Goal: Task Accomplishment & Management: Use online tool/utility

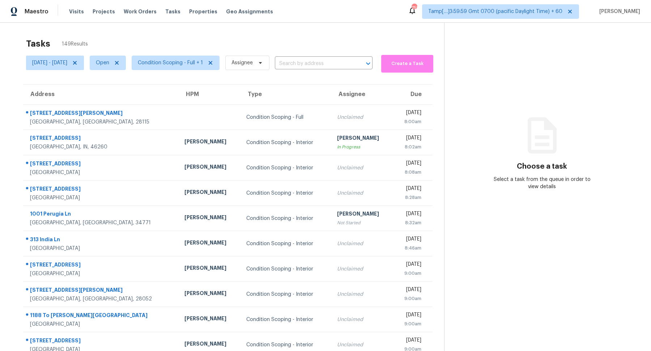
scroll to position [25, 0]
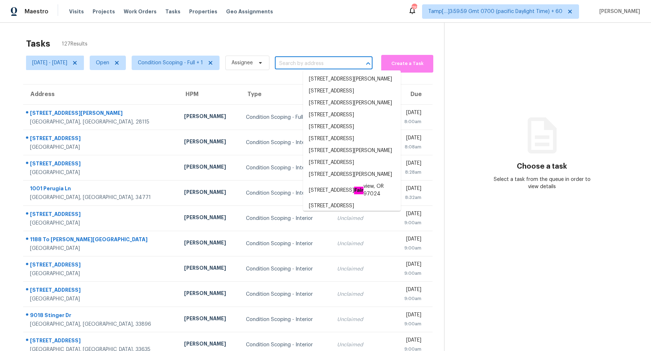
click at [318, 64] on input "text" at bounding box center [313, 63] width 77 height 11
paste input "507 Lakeshore Dr, Stockbridge, GA, 30281"
type input "507 Lakeshore Dr, Stockbridge, GA, 30281"
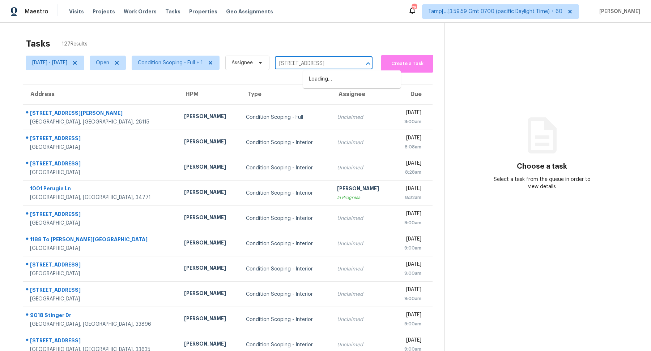
scroll to position [0, 26]
click at [343, 81] on li "507 Lakeshore Dr, Stockbridge, GA 30281" at bounding box center [352, 79] width 98 height 12
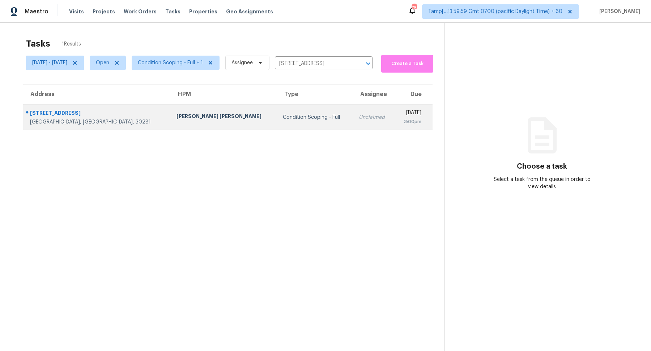
click at [394, 128] on td "Wed, Sep 3rd 2025 3:00pm" at bounding box center [413, 117] width 38 height 25
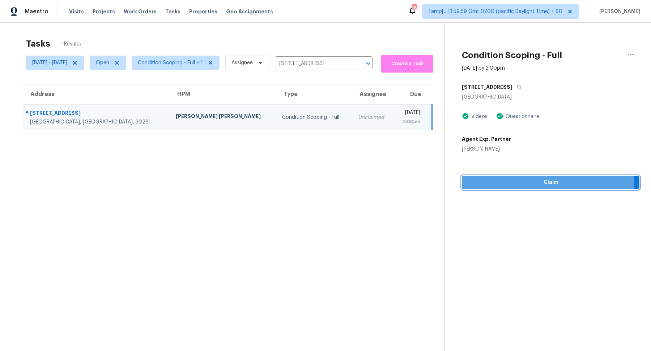
click at [536, 186] on span "Claim" at bounding box center [551, 182] width 166 height 9
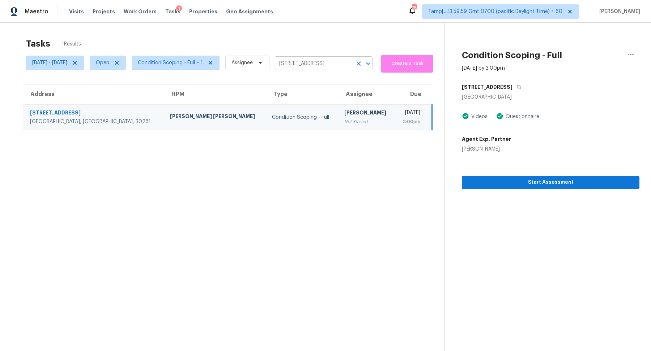
click at [313, 68] on input "507 Lakeshore Dr, Stockbridge, GA 30281" at bounding box center [313, 63] width 77 height 11
paste input "163 Scanlon Rd, Mooresville, NC, 28115"
type input "163 Scanlon Rd, Mooresville, NC, 28115"
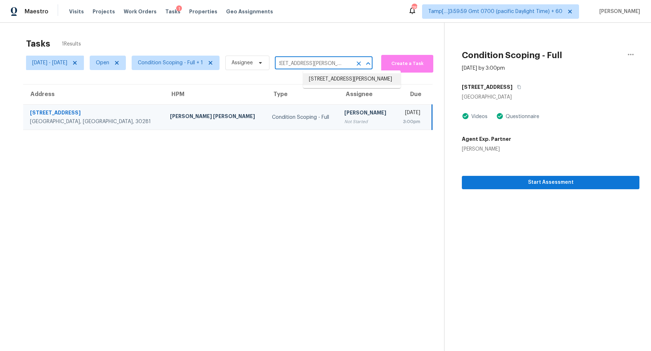
click at [325, 85] on li "163 Scanlon Rd, Mooresville, NC 28115" at bounding box center [352, 79] width 98 height 12
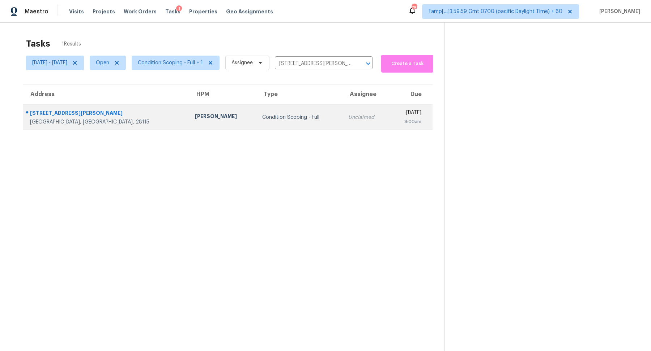
click at [342, 126] on td "Unclaimed" at bounding box center [365, 117] width 47 height 25
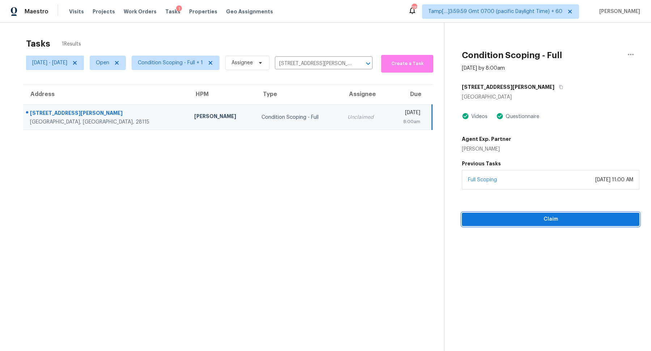
click at [534, 219] on span "Claim" at bounding box center [551, 219] width 166 height 9
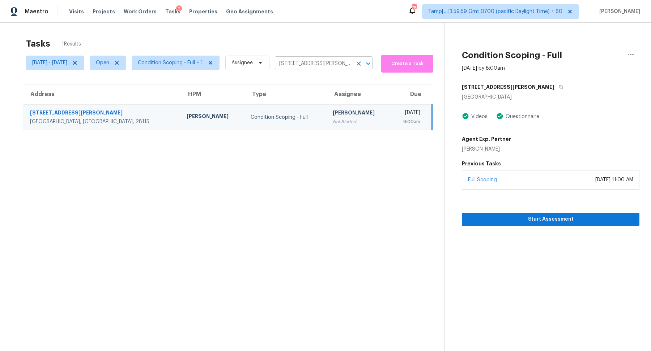
click at [304, 65] on input "163 Scanlon Rd, Mooresville, NC 28115" at bounding box center [313, 63] width 77 height 11
paste input "944 Athens Dr, Raleigh, NC, 27606"
type input "944 Athens Dr, Raleigh, NC, 27606"
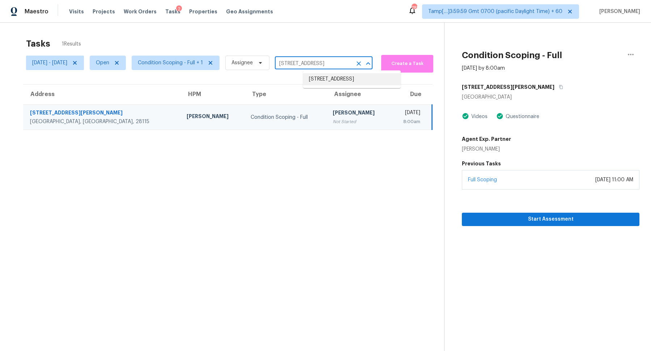
click at [326, 80] on li "944 Athens Dr, Raleigh, NC 27606" at bounding box center [352, 79] width 98 height 12
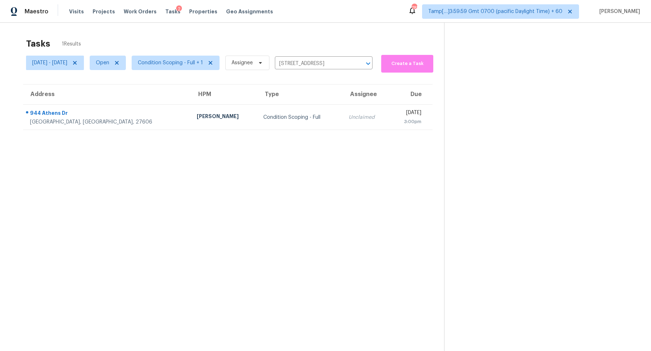
click at [349, 116] on div "Unclaimed" at bounding box center [366, 117] width 35 height 7
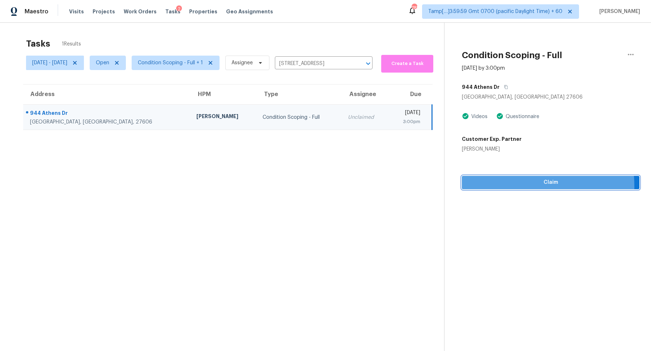
click at [500, 187] on span "Claim" at bounding box center [551, 182] width 166 height 9
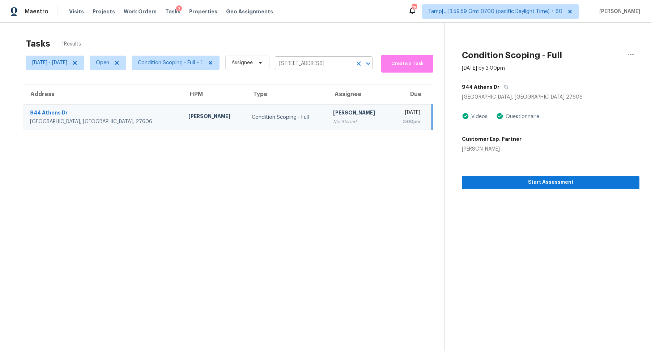
click at [339, 64] on input "944 Athens Dr, Raleigh, NC 27606" at bounding box center [313, 63] width 77 height 11
paste input "10967 Cedar Park, San Antonio, TX, 78249"
type input "10967 Cedar Park, San Antonio, TX, 78249"
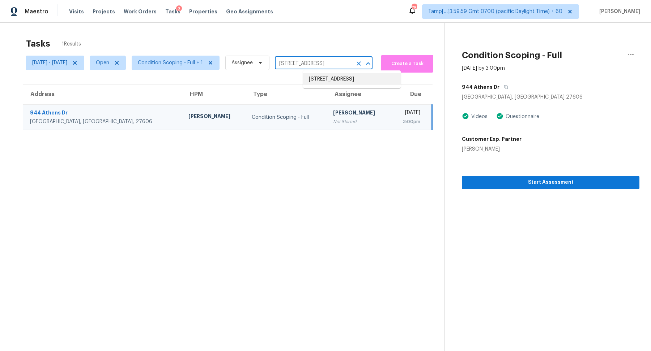
click at [332, 82] on li "10967 Cedar Park, San Antonio, TX 78249" at bounding box center [352, 79] width 98 height 12
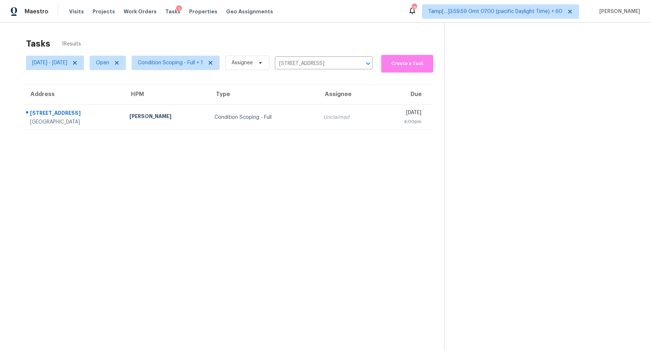
click at [323, 118] on div "Unclaimed" at bounding box center [347, 117] width 48 height 7
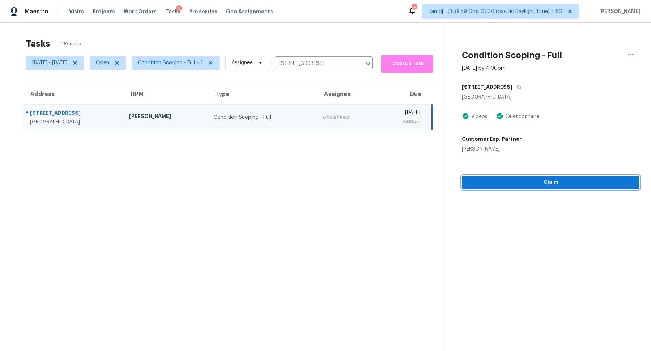
click at [530, 186] on span "Claim" at bounding box center [551, 182] width 166 height 9
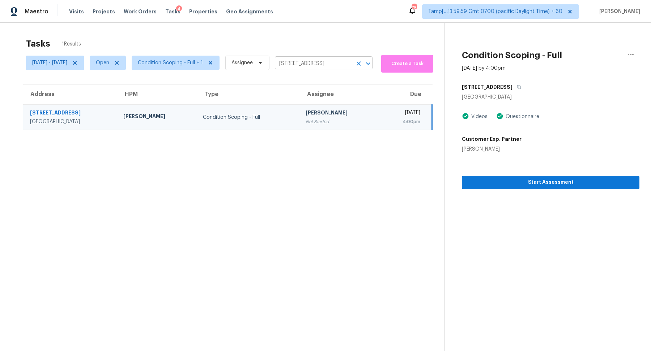
click at [305, 61] on input "10967 Cedar Park, San Antonio, TX 78249" at bounding box center [313, 63] width 77 height 11
paste input "5620 Ramona Rd, Apple Valley, CA, 92307"
type input "15620 Ramona Rd, Apple Valley, CA, 92307"
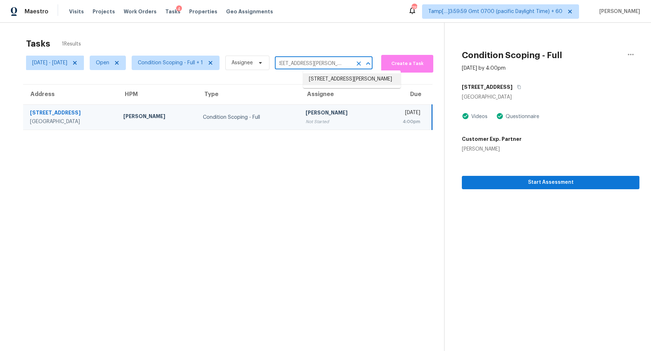
click at [328, 81] on li "15620 Ramona Rd, Apple Valley, CA 92307" at bounding box center [352, 79] width 98 height 12
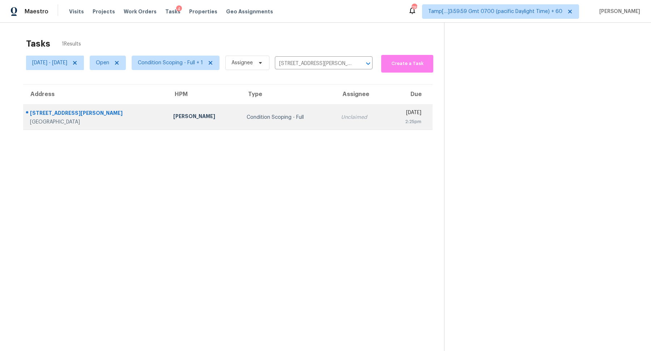
click at [335, 127] on td "Unclaimed" at bounding box center [361, 117] width 52 height 25
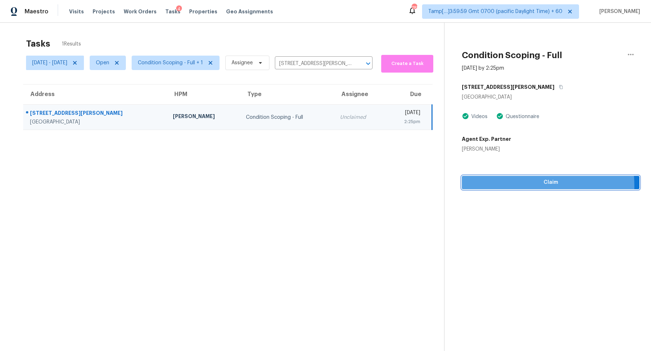
click at [500, 186] on span "Claim" at bounding box center [551, 182] width 166 height 9
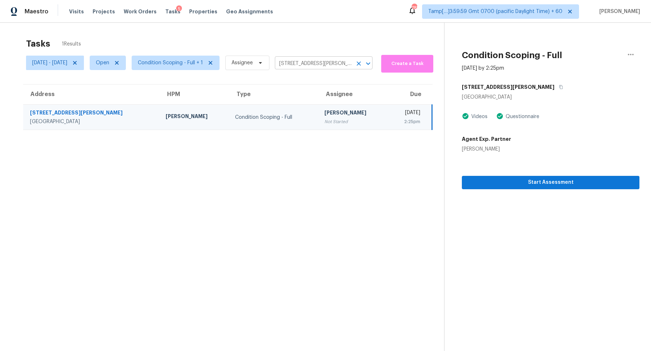
click at [348, 61] on input "15620 Ramona Rd, Apple Valley, CA 92307" at bounding box center [313, 63] width 77 height 11
paste input "620 Park Row Dr, Columbus, OH, 43235"
type input "1620 Park Row Dr, Columbus, OH, 43235"
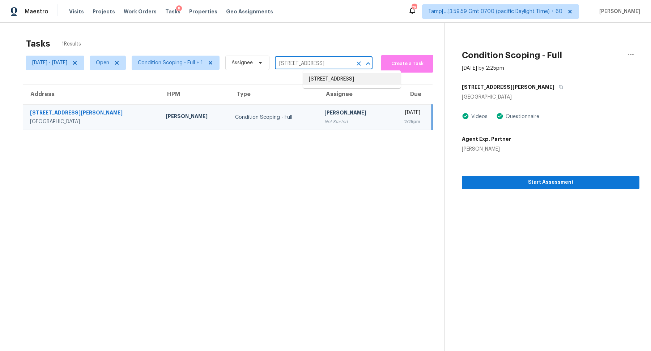
click at [332, 76] on li "1620 Park Row Dr, Columbus, OH 43235" at bounding box center [352, 79] width 98 height 12
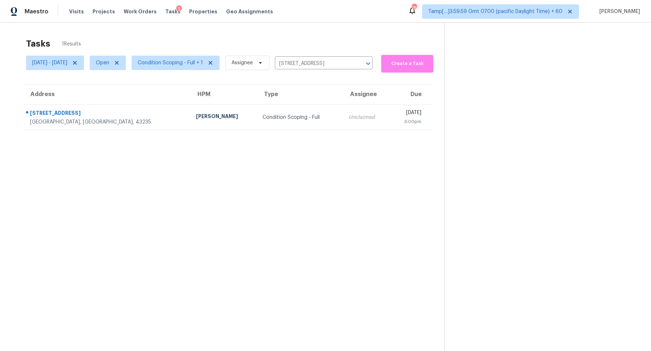
click at [343, 106] on td "Unclaimed" at bounding box center [366, 117] width 47 height 25
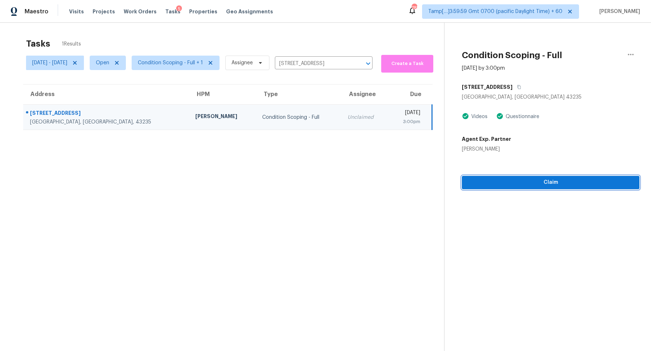
click at [520, 183] on span "Claim" at bounding box center [551, 182] width 166 height 9
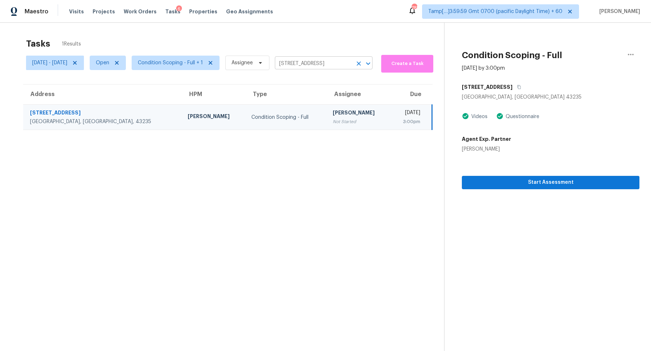
click at [320, 67] on input "1620 Park Row Dr, Columbus, OH 43235" at bounding box center [313, 63] width 77 height 11
paste input "8565 N Walnut Way, Canoga Park, CA, 91304"
type input "8565 N Walnut Way, Canoga Park, CA, 91304"
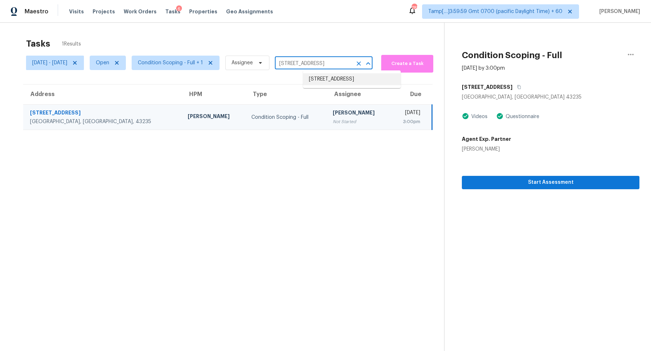
click at [332, 78] on li "8565 N Walnut Way, Canoga Park, CA 91304" at bounding box center [352, 79] width 98 height 12
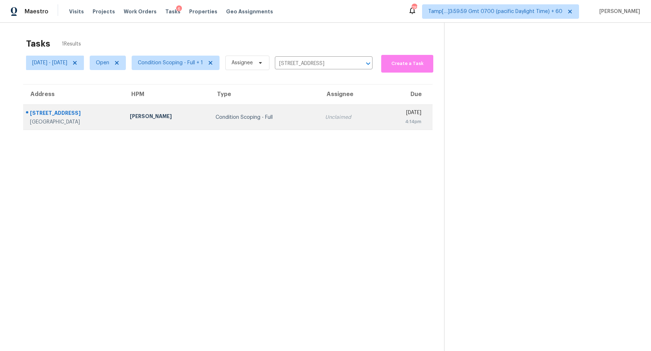
click at [298, 112] on td "Condition Scoping - Full" at bounding box center [265, 117] width 110 height 25
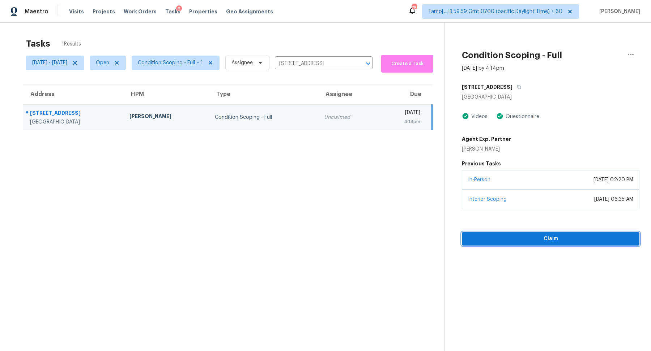
click at [515, 235] on span "Claim" at bounding box center [551, 239] width 166 height 9
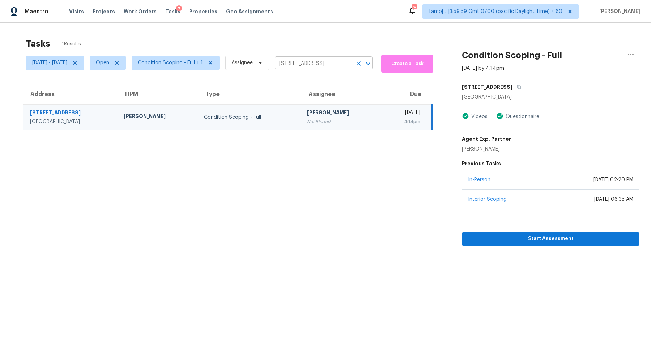
click at [313, 61] on input "8565 N Walnut Way, Canoga Park, CA 91304" at bounding box center [313, 63] width 77 height 11
paste input "4490 Castle Ln, Broomfield, CO, 80023"
type input "4490 Castle Ln, Broomfield, CO, 80023"
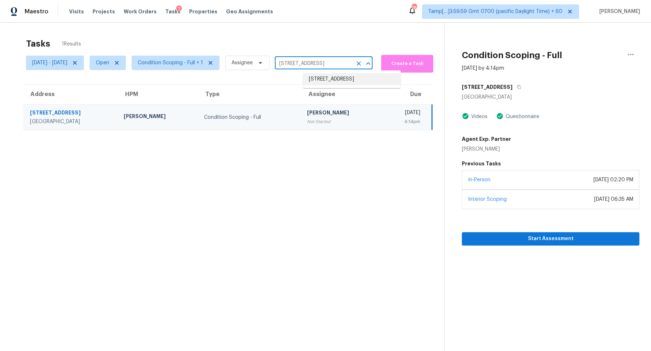
click at [320, 76] on li "4490 Castle Ln, Broomfield, CO 80023" at bounding box center [352, 79] width 98 height 12
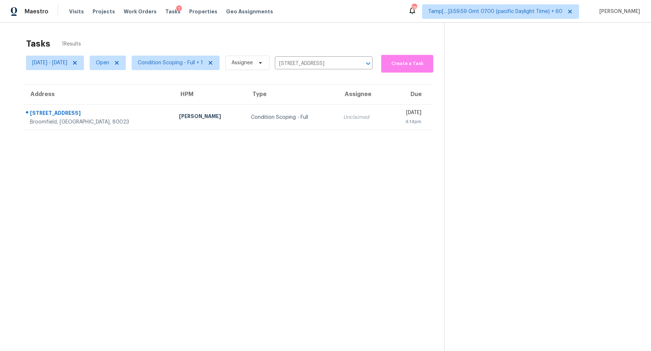
click at [343, 118] on div "Unclaimed" at bounding box center [362, 117] width 39 height 7
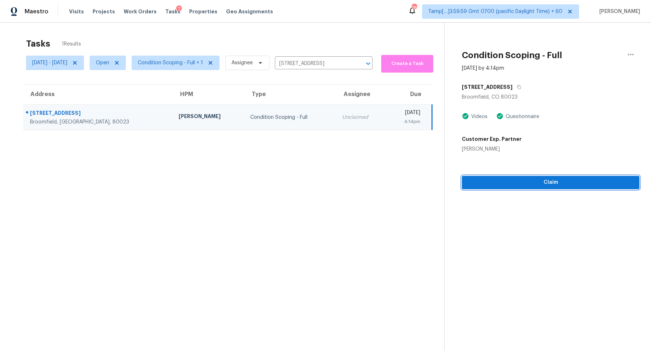
click at [504, 188] on button "Claim" at bounding box center [551, 182] width 178 height 13
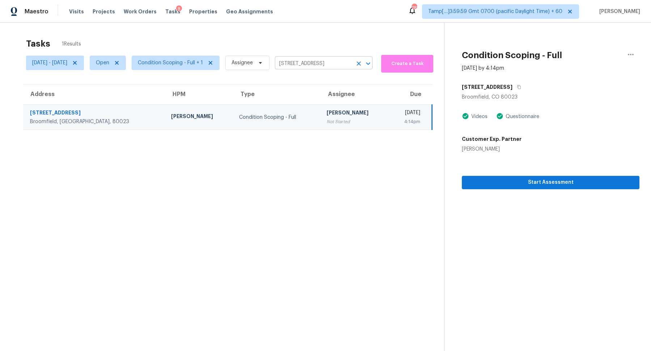
click at [344, 66] on input "4490 Castle Ln, Broomfield, CO 80023" at bounding box center [313, 63] width 77 height 11
paste input "12971 Bridge View Ln, Parker, CO, 80134"
type input "12971 Bridge View Ln, Parker, CO, 80134"
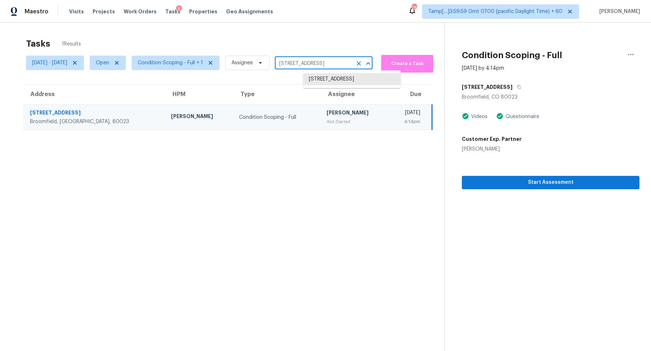
scroll to position [0, 21]
click at [335, 80] on li "12971 Bridge View Ln, Parker, CO 80134" at bounding box center [352, 79] width 98 height 12
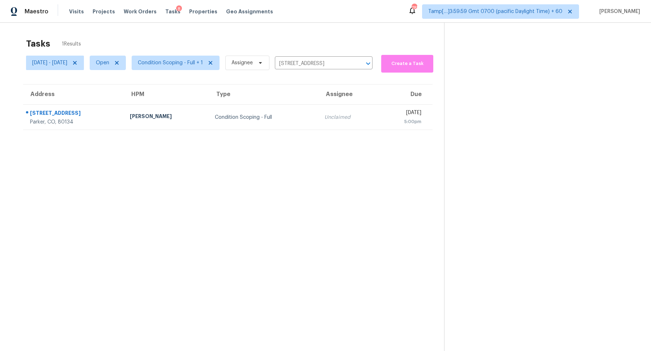
click at [324, 114] on div "Unclaimed" at bounding box center [348, 117] width 48 height 7
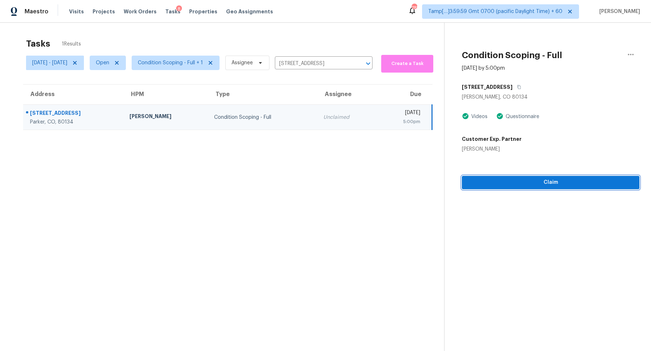
click at [500, 184] on span "Claim" at bounding box center [551, 182] width 166 height 9
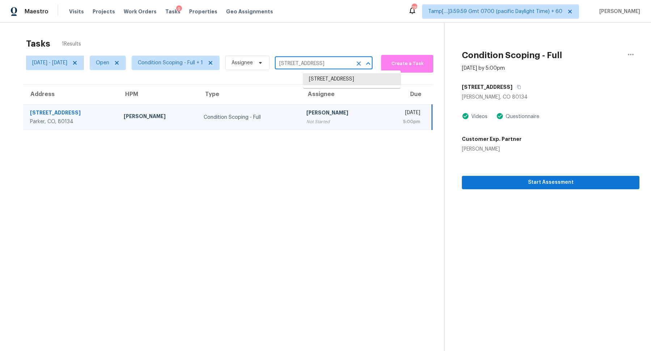
click at [335, 61] on input "12971 Bridge View Ln, Parker, CO 80134" at bounding box center [313, 63] width 77 height 11
paste input "3102 Sunnybrook Ln, La Mirada, CA, 90638"
type input "13102 Sunnybrook Ln, La Mirada, CA, 90638"
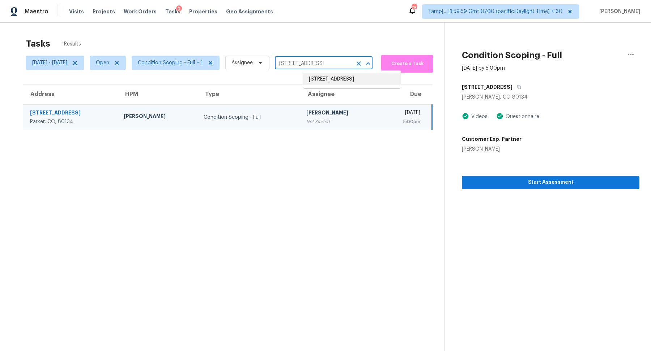
click at [328, 76] on li "13102 Sunnybrook Ln, La Mirada, CA 90638" at bounding box center [352, 79] width 98 height 12
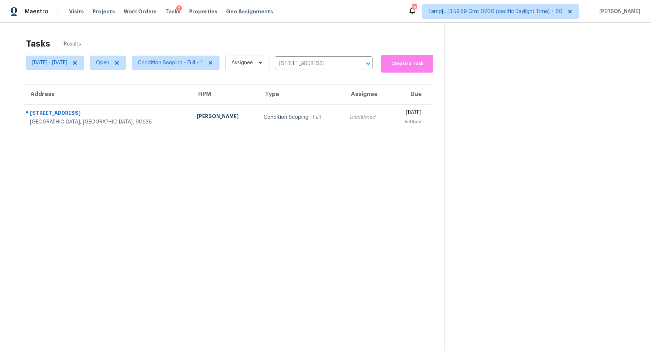
click at [343, 115] on td "Unclaimed" at bounding box center [366, 117] width 47 height 25
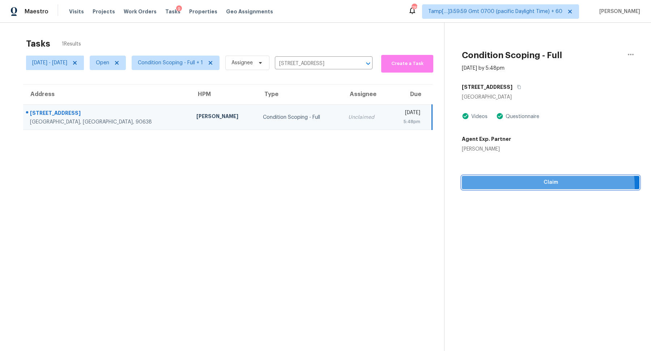
click at [532, 187] on button "Claim" at bounding box center [551, 182] width 178 height 13
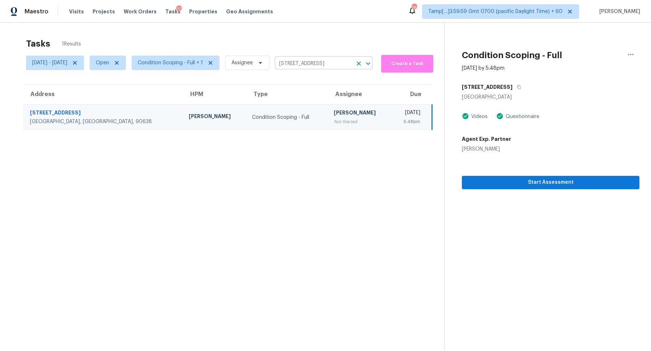
click at [318, 60] on input "13102 Sunnybrook Ln, La Mirada, CA 90638" at bounding box center [313, 63] width 77 height 11
paste input "270 Shadybrook Ln Unit B, Las Vegas, NV, 89107"
drag, startPoint x: 315, startPoint y: 64, endPoint x: 329, endPoint y: 63, distance: 14.9
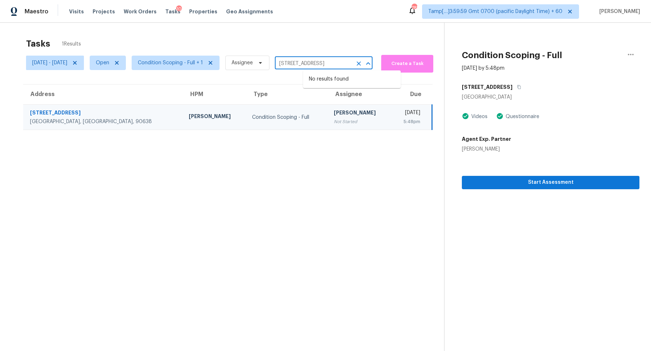
click at [329, 63] on input "270 Shadybrook Ln Unit B, Las Vegas, NV, 89107" at bounding box center [313, 63] width 77 height 11
type input "270 Shadybrook Ln Las Vegas, NV, 89107"
click at [322, 84] on li "270 Shadybrook Ln Unit B, Las Vegas, NV 89107" at bounding box center [352, 79] width 98 height 12
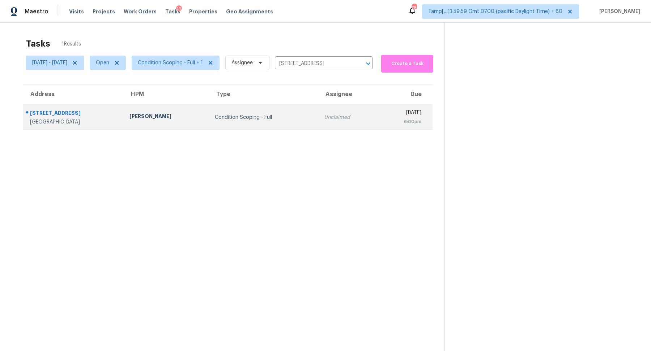
click at [302, 112] on td "Condition Scoping - Full" at bounding box center [263, 117] width 109 height 25
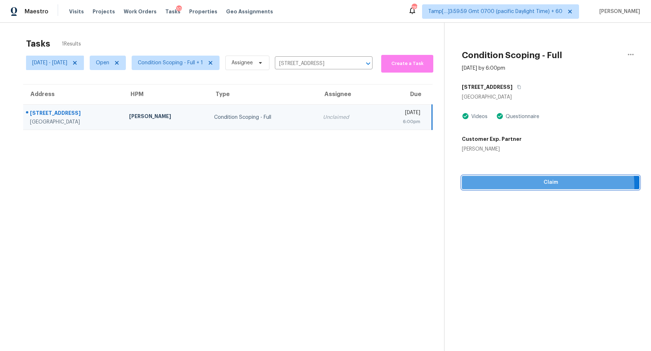
click at [533, 186] on span "Claim" at bounding box center [551, 182] width 166 height 9
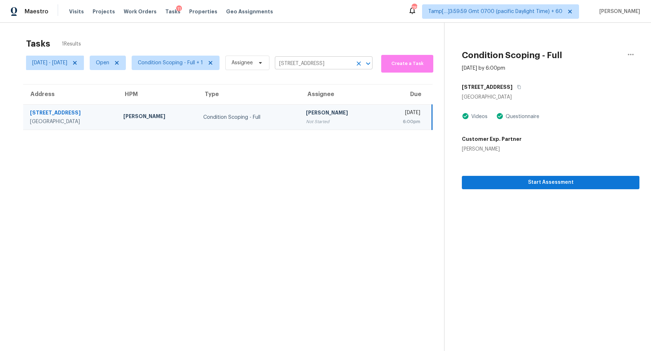
click at [324, 67] on input "270 Shadybrook Ln Unit B, Las Vegas, NV 89107" at bounding box center [313, 63] width 77 height 11
paste input "9637 Barksdale Dr, Fort Worth, TX, 76244"
type input "9637 Barksdale Dr, Fort Worth, TX, 76244"
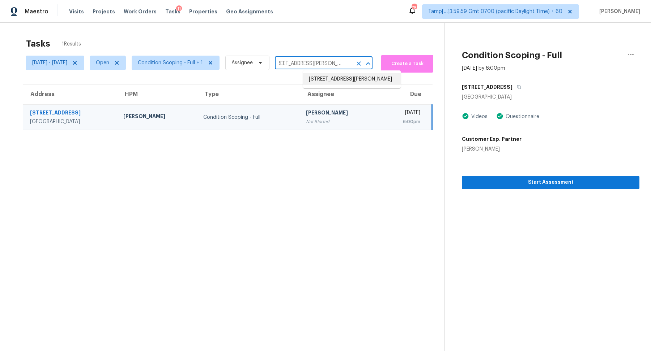
click at [325, 78] on li "9637 Barksdale Dr, Fort Worth, TX 76244" at bounding box center [352, 79] width 98 height 12
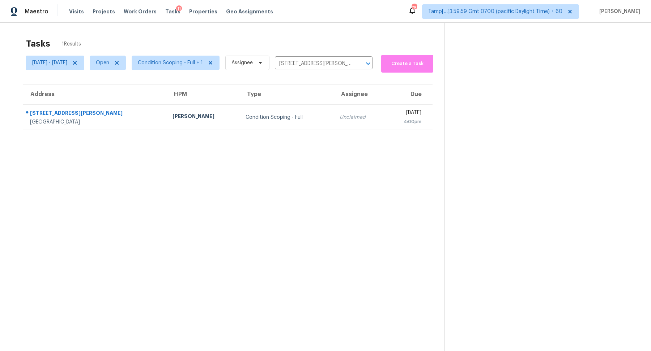
click at [340, 114] on div "Unclaimed" at bounding box center [360, 117] width 40 height 7
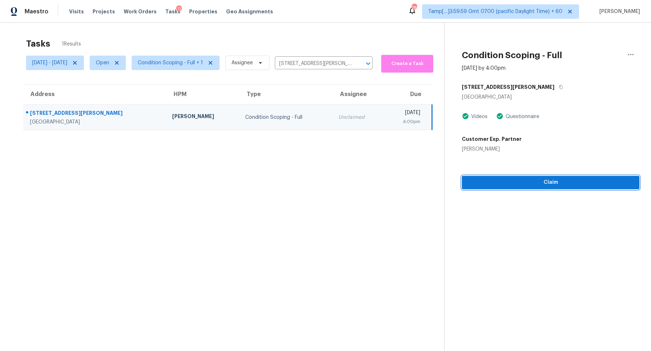
click at [526, 183] on span "Claim" at bounding box center [551, 182] width 166 height 9
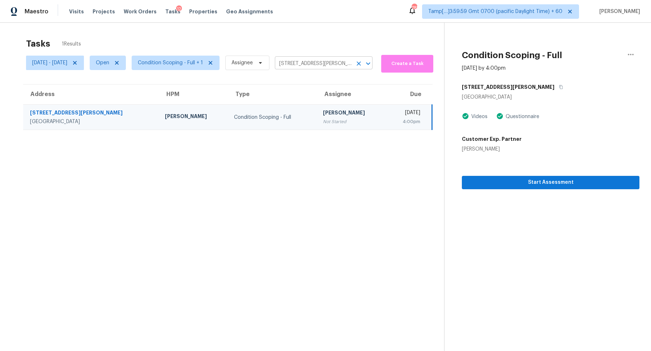
click at [320, 67] on input "9637 Barksdale Dr, Fort Worth, TX 76244" at bounding box center [313, 63] width 77 height 11
paste input "507 Lakeshore Dr, Stockbridge, GA, 30281"
type input "507 Lakeshore Dr, Stockbridge, GA, 30281"
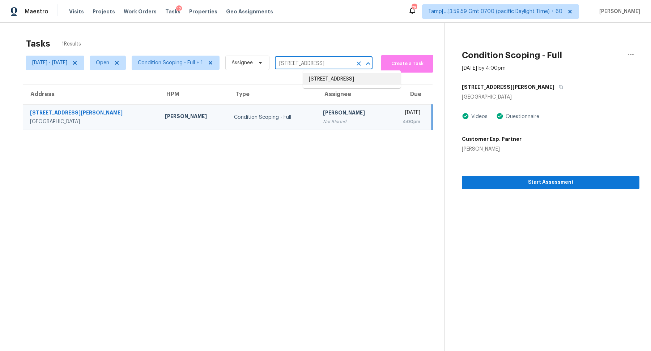
click at [353, 77] on li "507 Lakeshore Dr, Stockbridge, GA 30281" at bounding box center [352, 79] width 98 height 12
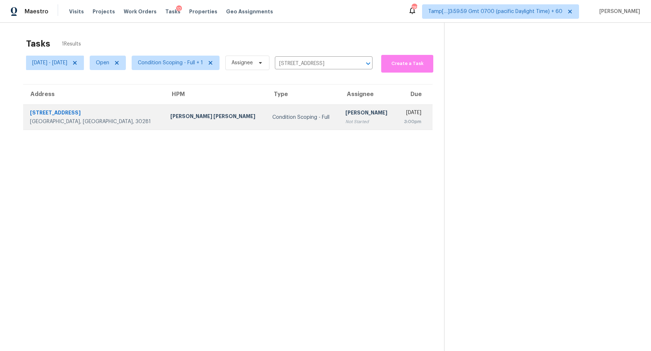
click at [272, 120] on div "Condition Scoping - Full" at bounding box center [302, 117] width 61 height 7
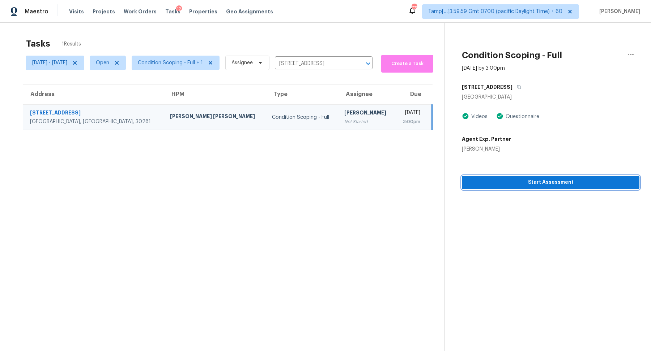
click at [496, 179] on span "Start Assessment" at bounding box center [551, 182] width 166 height 9
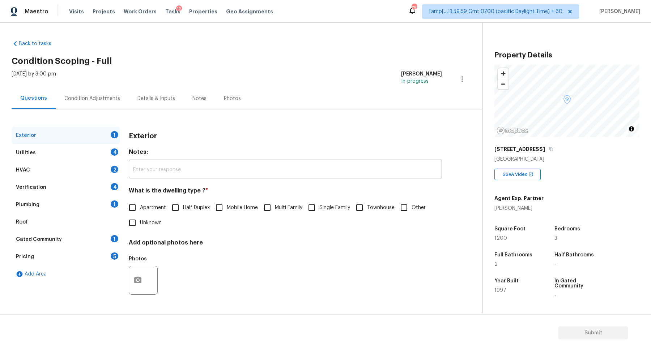
click at [308, 211] on input "Single Family" at bounding box center [311, 207] width 15 height 15
checkbox input "true"
click at [94, 148] on div "Utilities 4" at bounding box center [66, 152] width 108 height 17
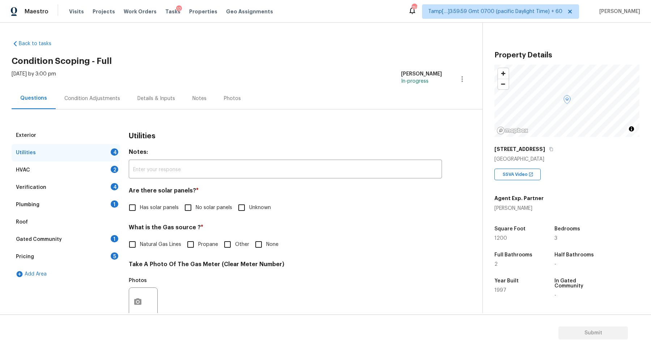
click at [216, 195] on h4 "Are there solar panels? *" at bounding box center [285, 192] width 313 height 10
click at [209, 211] on span "No solar panels" at bounding box center [214, 208] width 37 height 8
click at [196, 211] on input "No solar panels" at bounding box center [187, 207] width 15 height 15
checkbox input "true"
click at [143, 243] on span "Natural Gas Lines" at bounding box center [160, 245] width 41 height 8
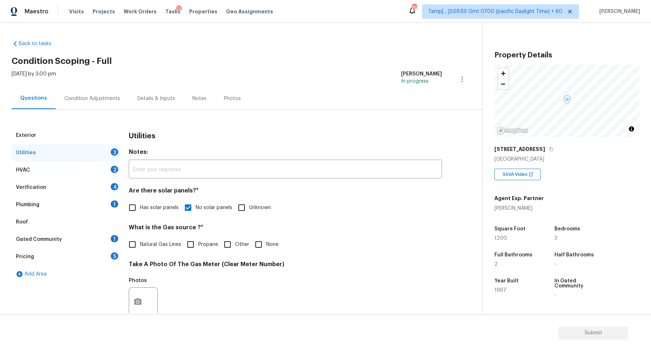
click at [140, 243] on input "Natural Gas Lines" at bounding box center [132, 244] width 15 height 15
checkbox input "true"
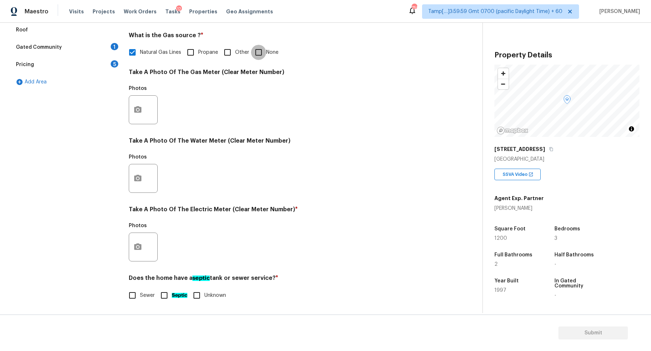
click at [256, 59] on input "None" at bounding box center [258, 52] width 15 height 15
checkbox input "true"
checkbox input "false"
click at [135, 247] on icon "button" at bounding box center [137, 247] width 7 height 7
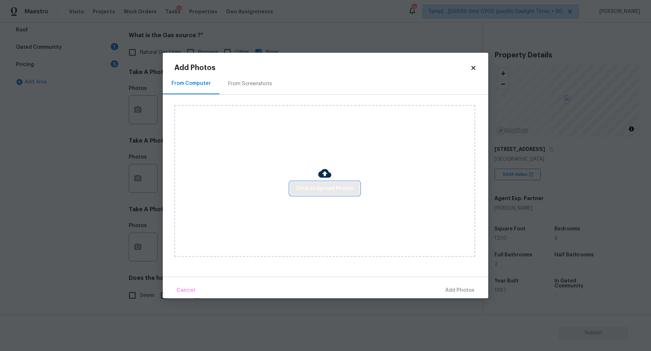
click at [307, 194] on button "Click to Upload Photos" at bounding box center [324, 188] width 69 height 13
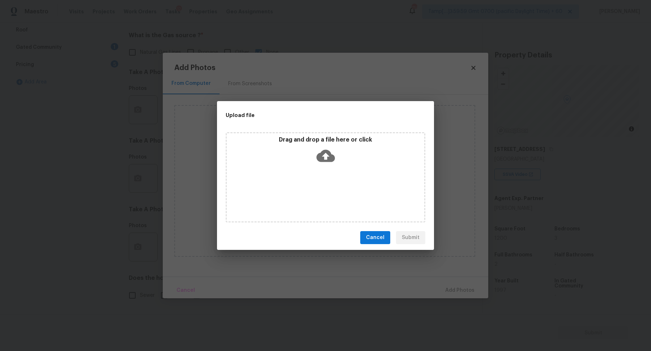
click at [318, 174] on div "Drag and drop a file here or click" at bounding box center [326, 177] width 200 height 90
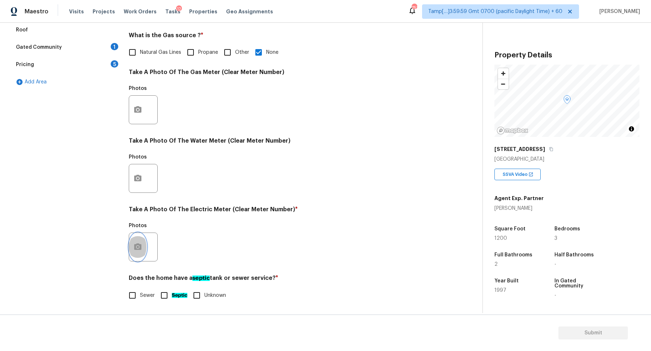
click at [139, 247] on icon "button" at bounding box center [137, 247] width 9 height 9
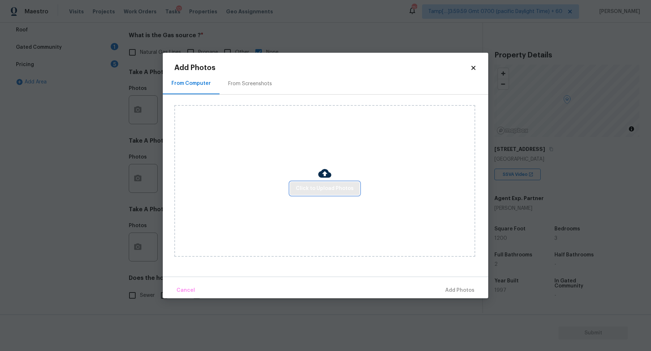
click at [318, 191] on span "Click to Upload Photos" at bounding box center [325, 188] width 58 height 9
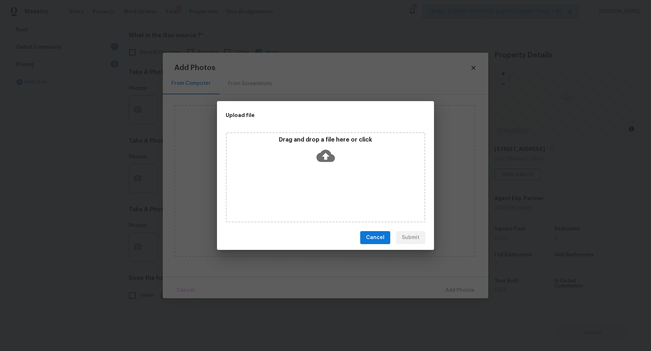
click at [337, 176] on div "Drag and drop a file here or click" at bounding box center [326, 177] width 200 height 90
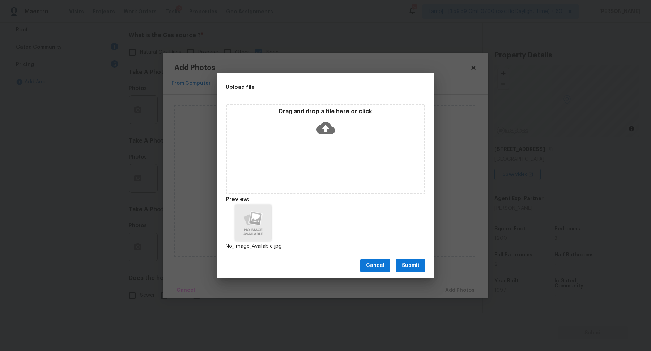
click at [416, 261] on button "Submit" at bounding box center [410, 265] width 29 height 13
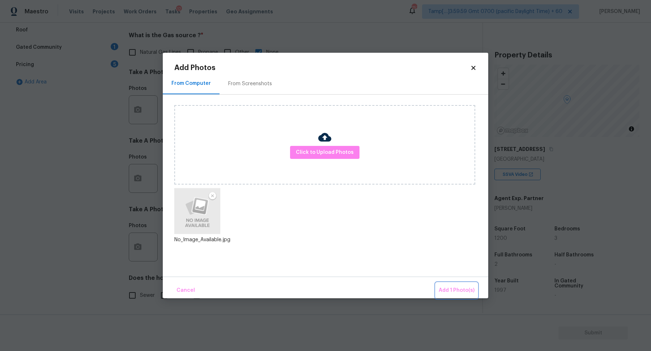
click at [448, 285] on button "Add 1 Photo(s)" at bounding box center [457, 291] width 42 height 16
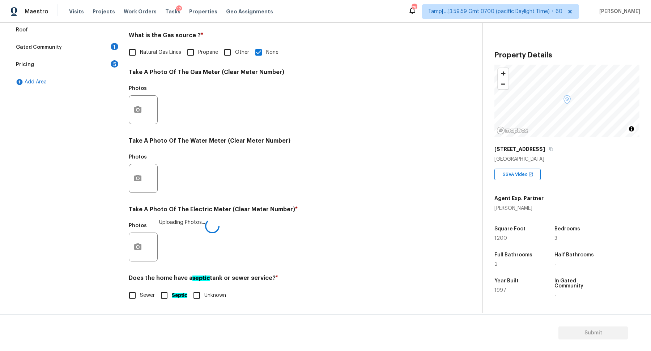
click at [148, 289] on label "Sewer" at bounding box center [140, 295] width 30 height 15
click at [140, 289] on input "Sewer" at bounding box center [132, 295] width 15 height 15
checkbox input "true"
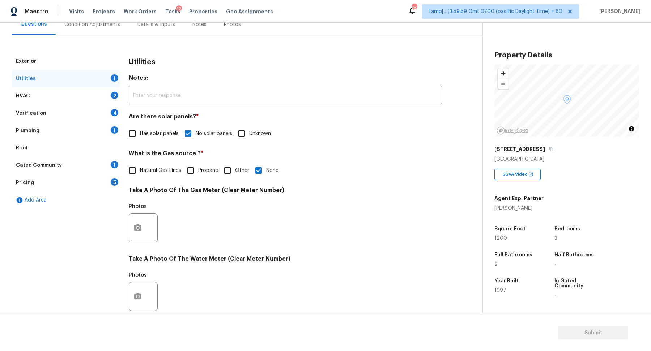
scroll to position [58, 0]
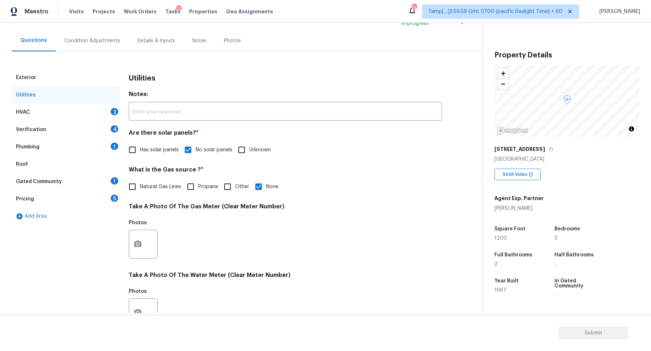
click at [114, 110] on div "2" at bounding box center [115, 111] width 8 height 7
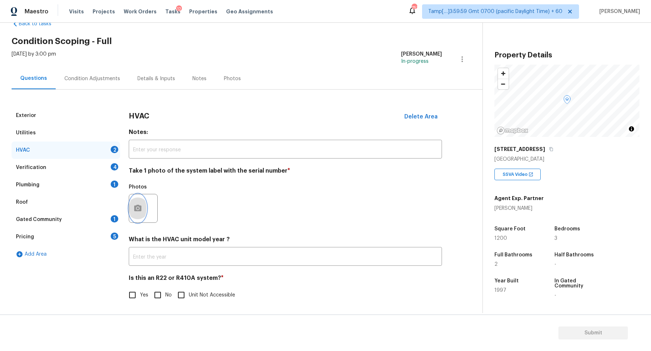
click at [143, 204] on button "button" at bounding box center [137, 209] width 17 height 28
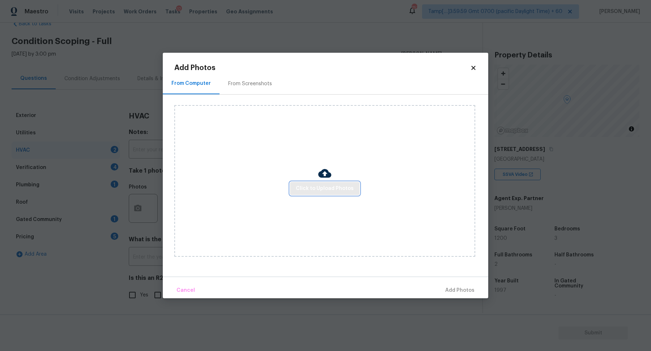
click at [324, 188] on span "Click to Upload Photos" at bounding box center [325, 188] width 58 height 9
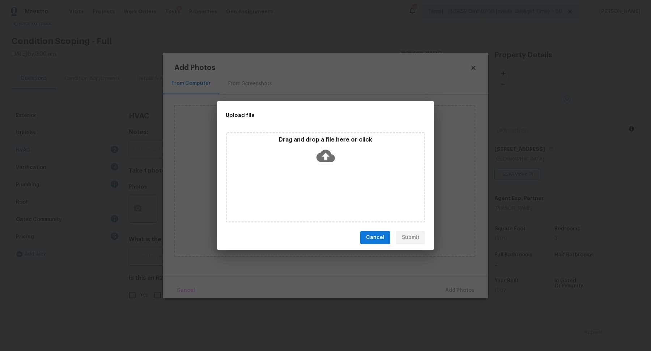
click at [349, 165] on div "Drag and drop a file here or click" at bounding box center [325, 151] width 197 height 31
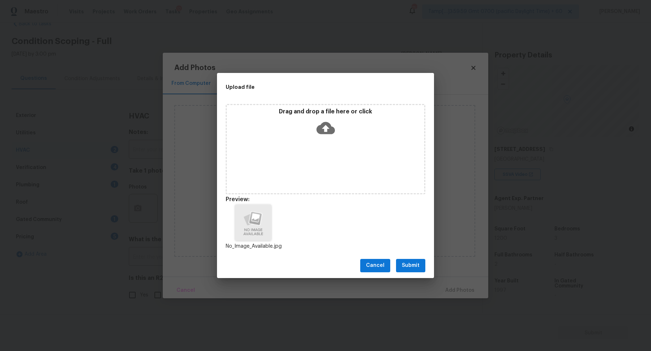
click at [415, 264] on span "Submit" at bounding box center [411, 265] width 18 height 9
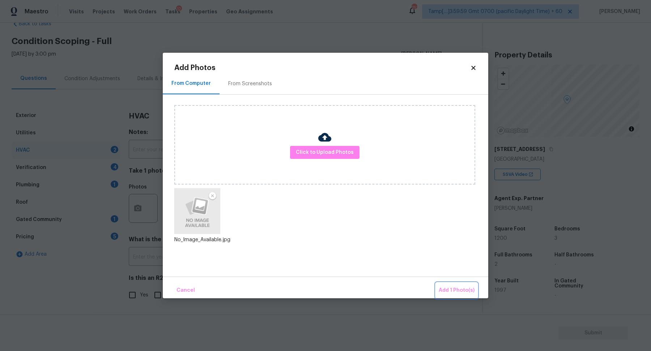
click at [450, 285] on button "Add 1 Photo(s)" at bounding box center [457, 291] width 42 height 16
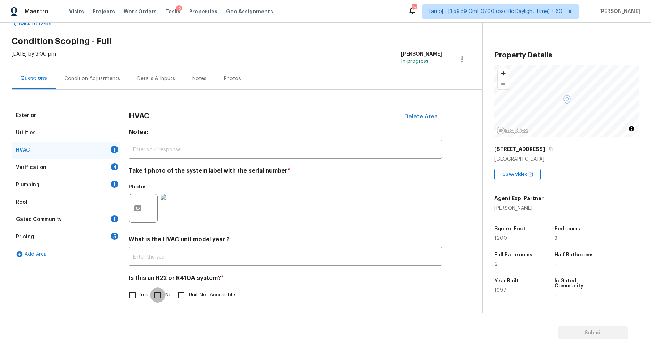
click at [160, 291] on input "No" at bounding box center [157, 295] width 15 height 15
checkbox input "true"
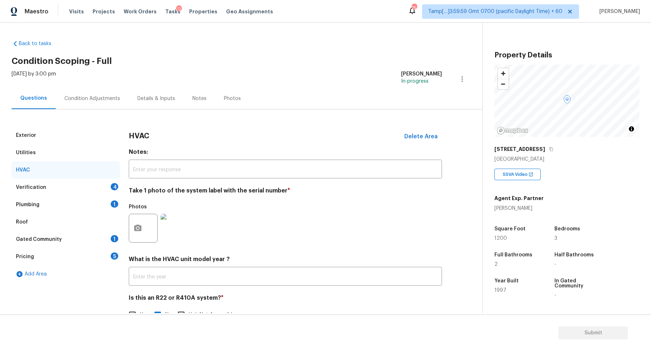
click at [101, 187] on div "Verification 4" at bounding box center [66, 187] width 108 height 17
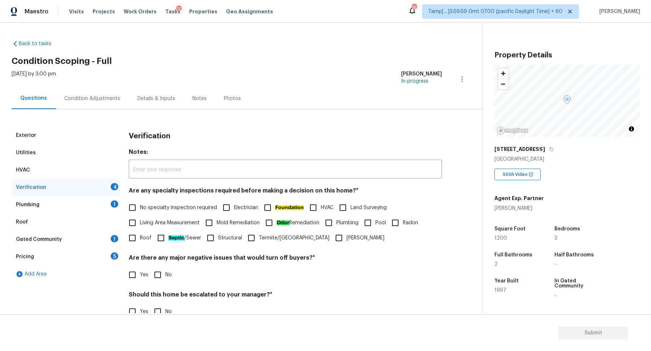
click at [159, 201] on label "No specialty inspection required" at bounding box center [171, 207] width 92 height 15
click at [140, 201] on input "No specialty inspection required" at bounding box center [132, 207] width 15 height 15
checkbox input "true"
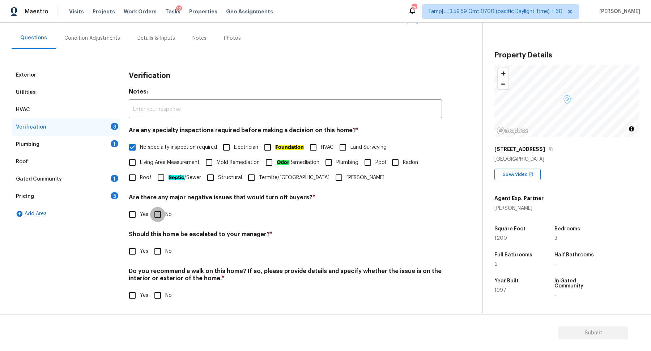
click at [162, 214] on input "No" at bounding box center [157, 214] width 15 height 15
checkbox input "true"
click at [130, 250] on input "Yes" at bounding box center [132, 251] width 15 height 15
checkbox input "true"
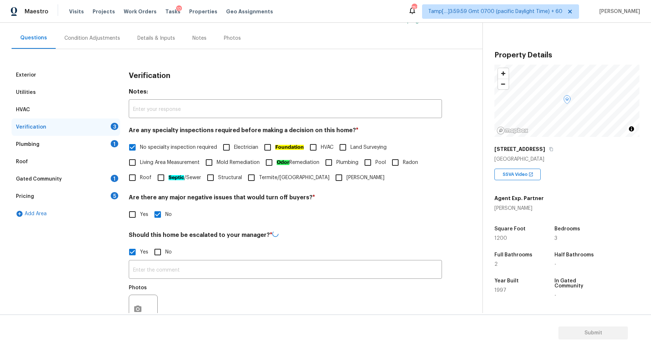
scroll to position [117, 0]
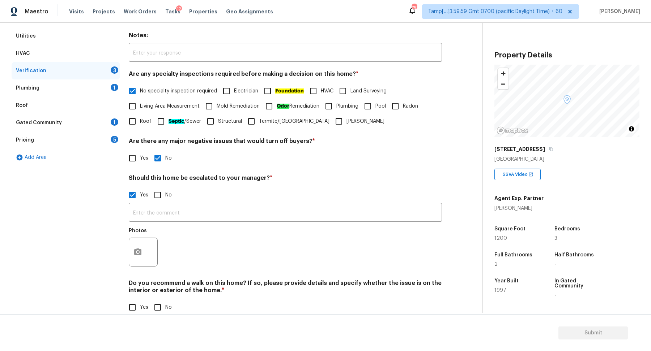
click at [129, 253] on div at bounding box center [143, 252] width 29 height 29
click at [132, 255] on button "button" at bounding box center [137, 252] width 17 height 28
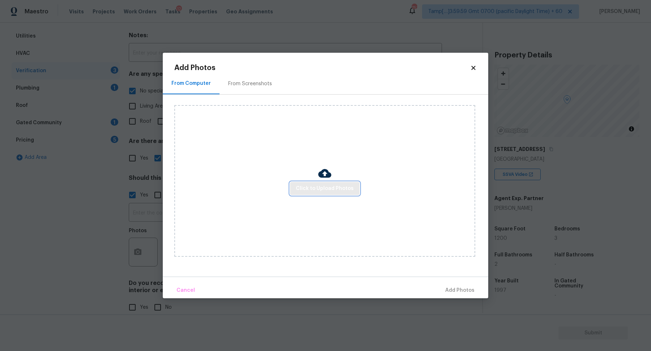
click at [310, 183] on button "Click to Upload Photos" at bounding box center [324, 188] width 69 height 13
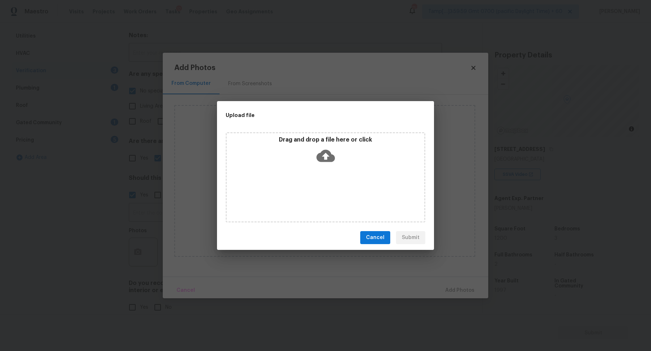
click at [322, 165] on icon at bounding box center [325, 156] width 18 height 18
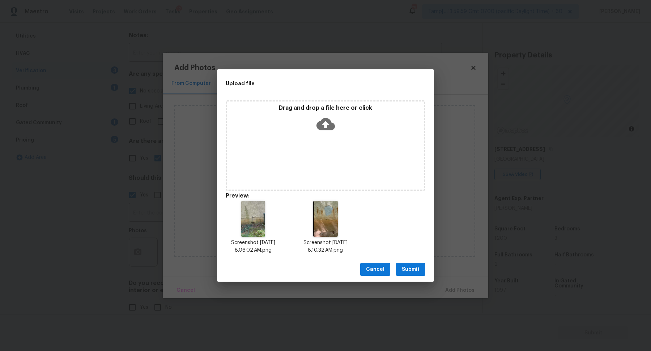
click at [415, 274] on button "Submit" at bounding box center [410, 269] width 29 height 13
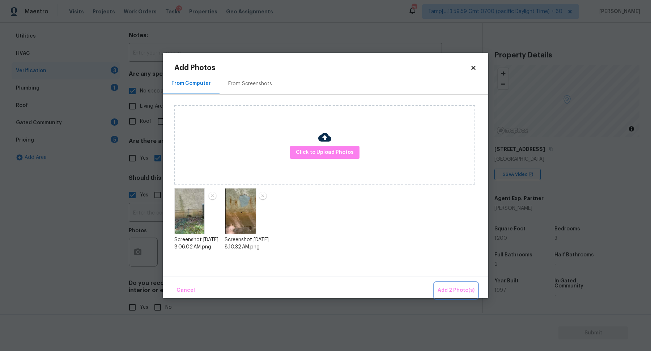
click at [452, 288] on span "Add 2 Photo(s)" at bounding box center [455, 290] width 37 height 9
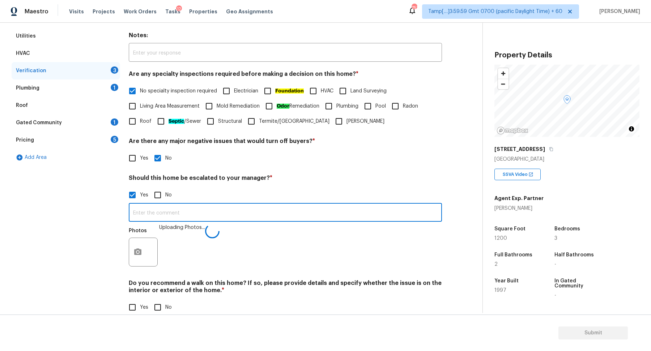
click at [232, 219] on input "text" at bounding box center [285, 213] width 313 height 17
type input "The house has a foundation issue."
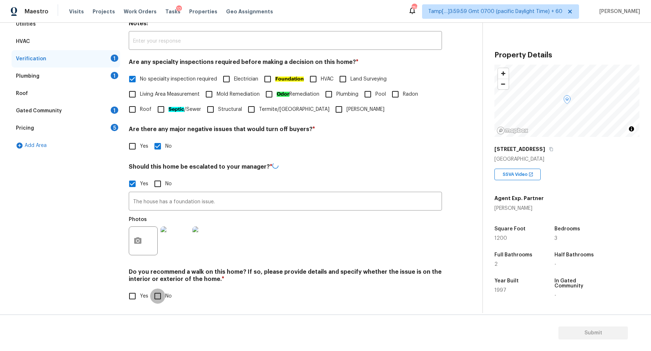
click at [163, 299] on input "No" at bounding box center [157, 296] width 15 height 15
checkbox input "true"
click at [106, 76] on div "Plumbing 1" at bounding box center [66, 76] width 108 height 17
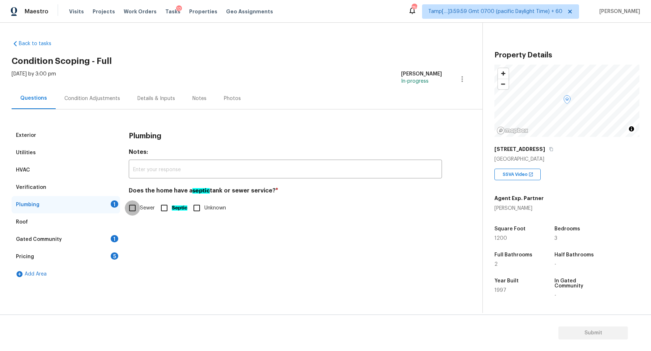
click at [139, 208] on input "Sewer" at bounding box center [132, 208] width 15 height 15
checkbox input "true"
click at [111, 242] on div "Gated Community 1" at bounding box center [66, 239] width 108 height 17
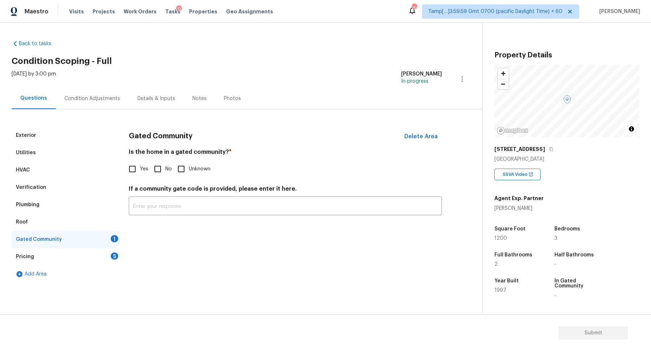
click at [155, 175] on input "No" at bounding box center [157, 169] width 15 height 15
checkbox input "true"
click at [109, 258] on div "Pricing 5" at bounding box center [66, 256] width 108 height 17
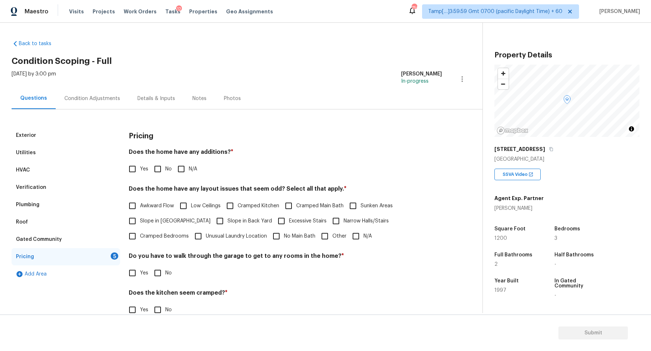
click at [166, 172] on span "No" at bounding box center [168, 170] width 7 height 8
click at [165, 172] on input "No" at bounding box center [157, 169] width 15 height 15
checkbox input "true"
click at [163, 223] on span "Slope in Front Yard" at bounding box center [175, 222] width 71 height 8
click at [140, 223] on input "Slope in Front Yard" at bounding box center [132, 221] width 15 height 15
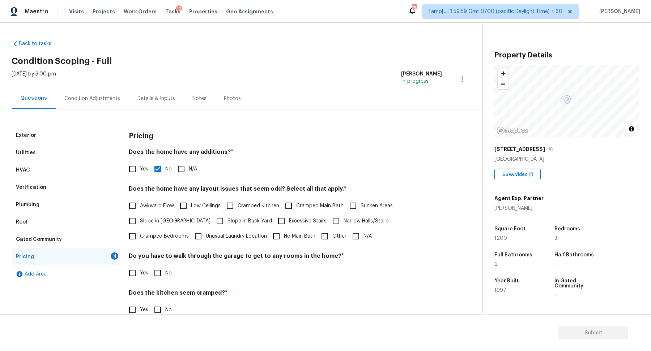
checkbox input "true"
click at [227, 220] on span "Slope in Back Yard" at bounding box center [249, 222] width 44 height 8
click at [218, 220] on input "Slope in Back Yard" at bounding box center [219, 221] width 15 height 15
checkbox input "true"
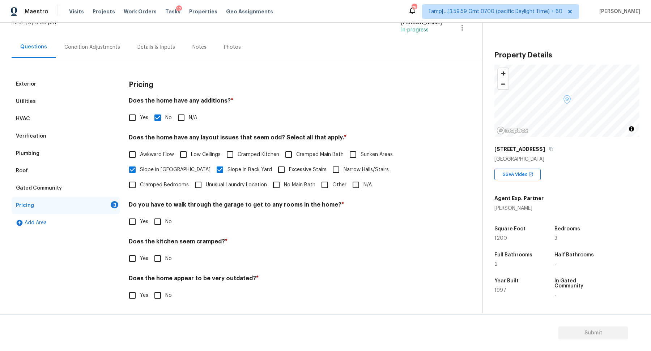
click at [166, 221] on span "No" at bounding box center [168, 222] width 7 height 8
click at [165, 221] on input "No" at bounding box center [157, 221] width 15 height 15
checkbox input "true"
click at [164, 259] on input "No" at bounding box center [157, 259] width 15 height 15
checkbox input "true"
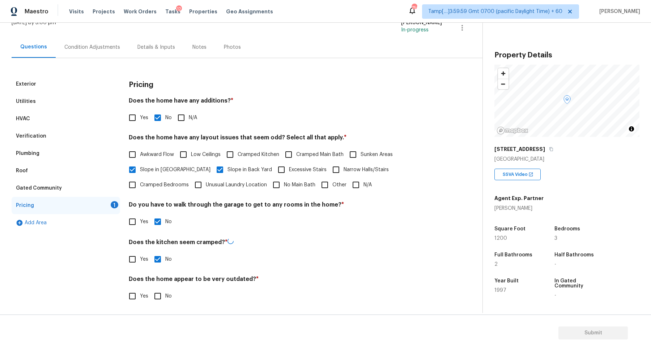
click at [164, 292] on input "No" at bounding box center [157, 296] width 15 height 15
checkbox input "true"
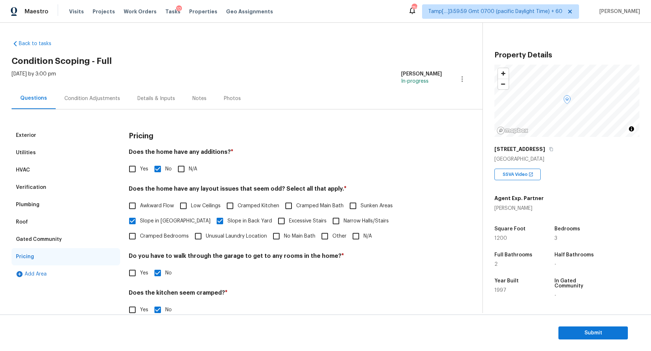
click at [101, 98] on div "Condition Adjustments" at bounding box center [92, 98] width 56 height 7
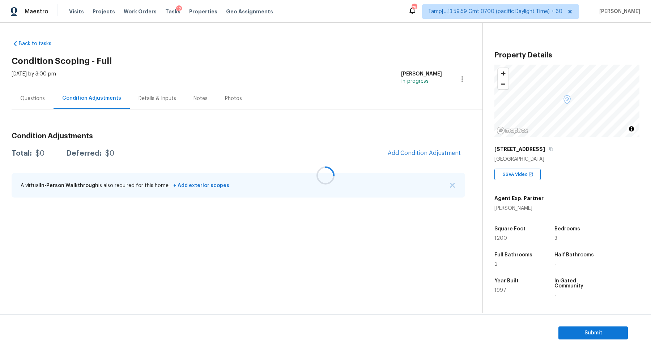
click at [445, 150] on div at bounding box center [325, 175] width 651 height 351
click at [444, 152] on div at bounding box center [325, 175] width 651 height 351
click at [413, 152] on div at bounding box center [325, 175] width 651 height 351
click at [413, 152] on span "Add Condition Adjustment" at bounding box center [424, 153] width 73 height 7
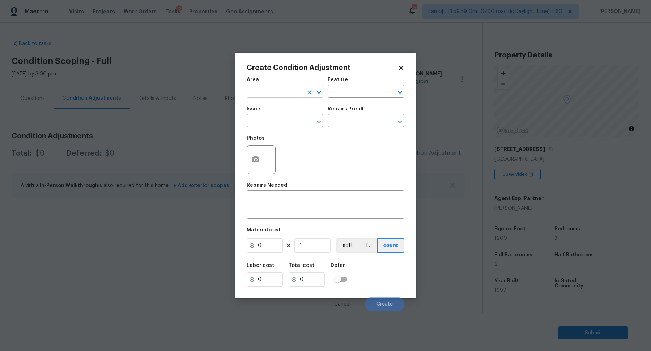
click at [277, 92] on input "text" at bounding box center [275, 92] width 56 height 11
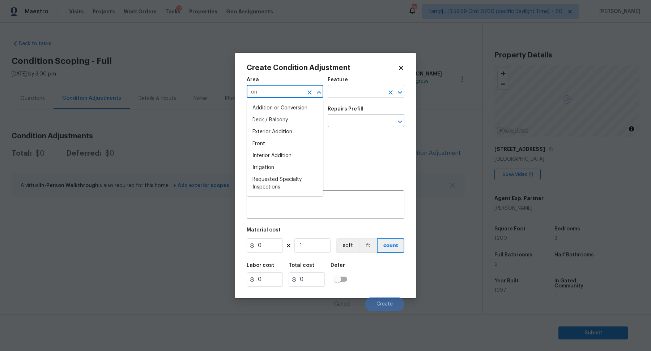
type input "o"
click at [268, 118] on li "Interior Overall" at bounding box center [285, 120] width 77 height 12
type input "Interior Overall"
click at [268, 118] on input "text" at bounding box center [275, 121] width 56 height 11
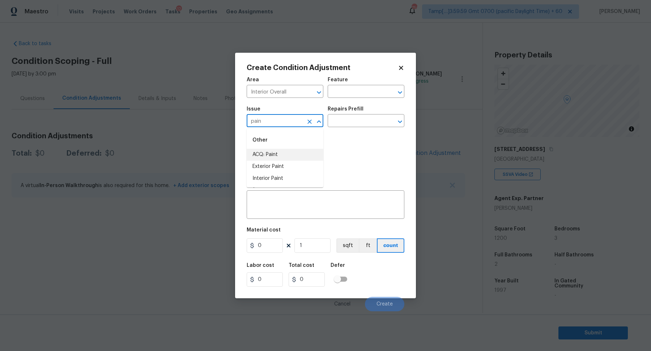
click at [282, 152] on li "ACQ: Paint" at bounding box center [285, 155] width 77 height 12
type input "ACQ: Paint"
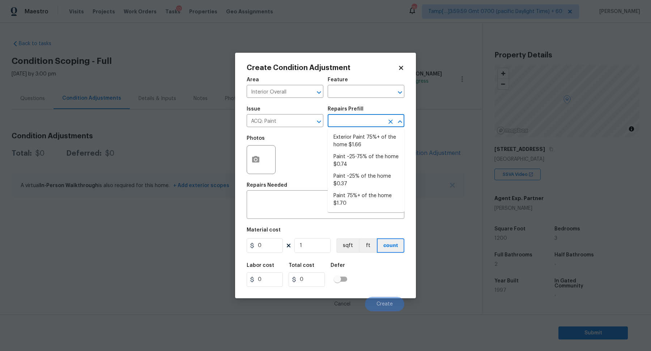
click at [365, 121] on input "text" at bounding box center [356, 121] width 56 height 11
click at [367, 153] on li "Paint ~25-75% of the home $0.74" at bounding box center [366, 161] width 77 height 20
type input "Acquisition"
type textarea "Acquisition Scope: ~25 - 75% of the home needs interior paint"
type input "0.74"
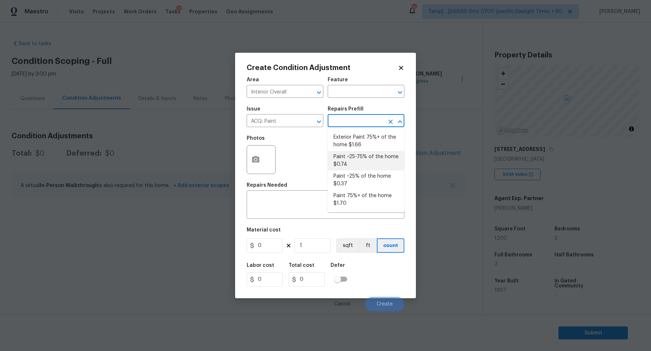
type input "0.74"
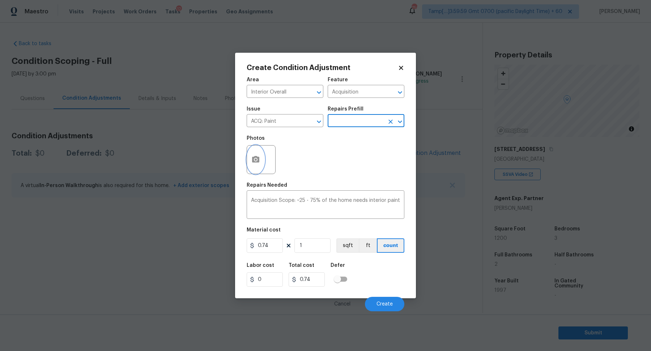
click at [260, 158] on button "button" at bounding box center [255, 160] width 17 height 28
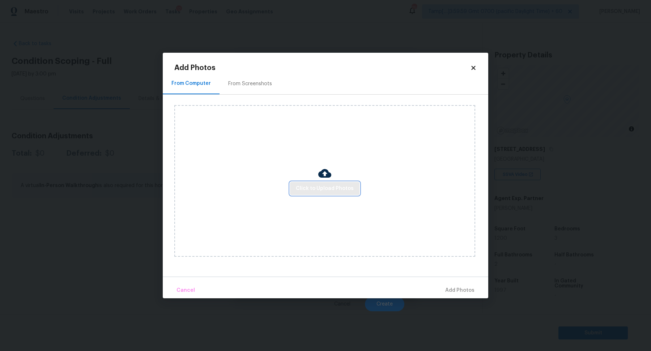
click at [318, 186] on span "Click to Upload Photos" at bounding box center [325, 188] width 58 height 9
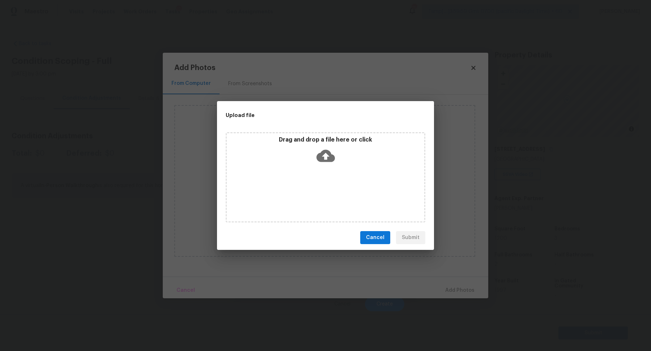
click at [337, 158] on div "Drag and drop a file here or click" at bounding box center [325, 151] width 197 height 31
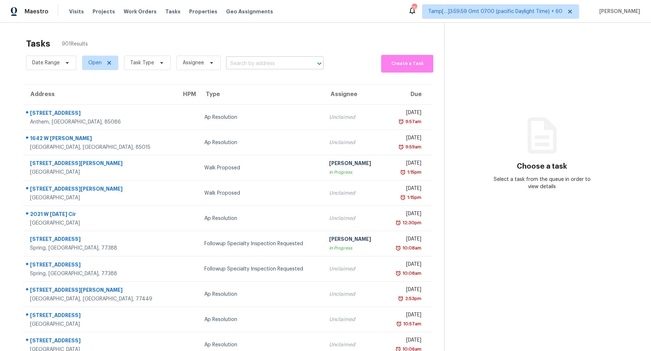
click at [252, 65] on input "text" at bounding box center [264, 63] width 77 height 11
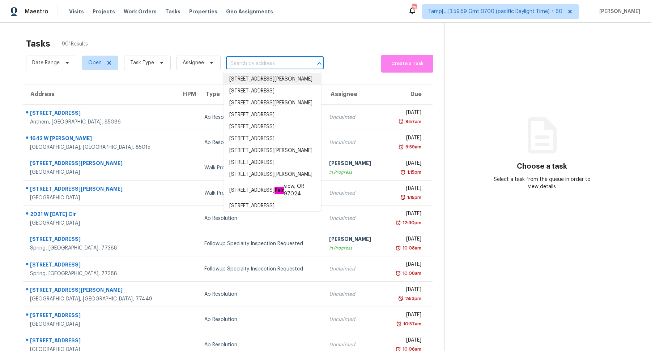
paste input "163 Scanlon Rd, Mooresville, NC, 28115"
type input "163 Scanlon Rd, Mooresville, NC, 28115"
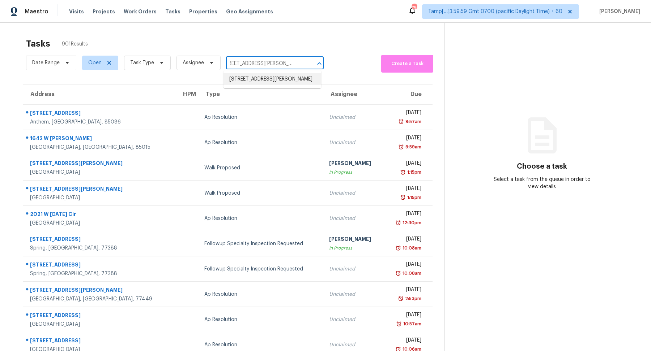
click at [284, 85] on li "163 Scanlon Rd, Mooresville, NC 28115" at bounding box center [272, 79] width 98 height 12
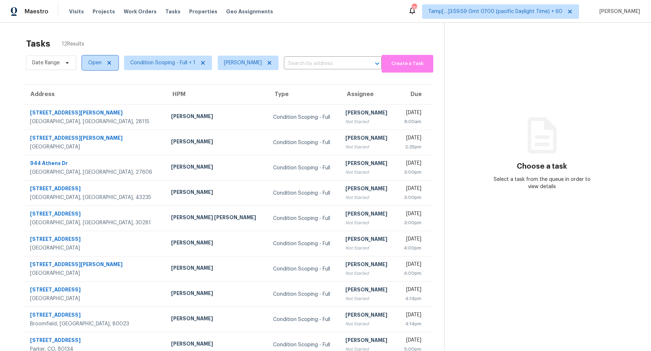
click at [83, 65] on span "Open" at bounding box center [100, 63] width 36 height 14
click at [107, 105] on label "Blocked" at bounding box center [100, 103] width 29 height 7
click at [91, 104] on input "Blocked" at bounding box center [88, 102] width 5 height 5
checkbox input "true"
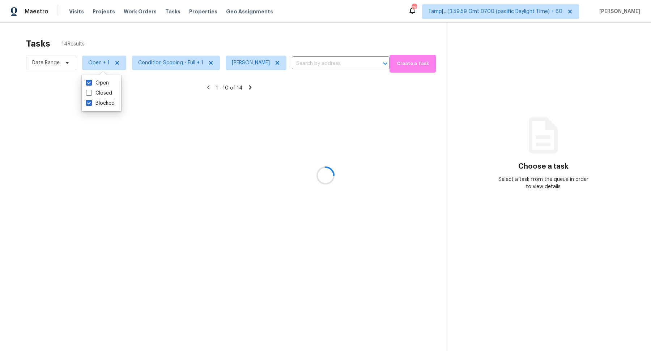
click at [230, 43] on div at bounding box center [325, 175] width 651 height 351
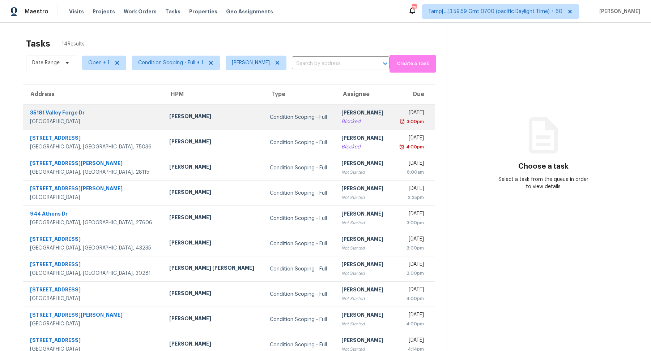
click at [264, 125] on td "Condition Scoping - Full" at bounding box center [300, 117] width 72 height 25
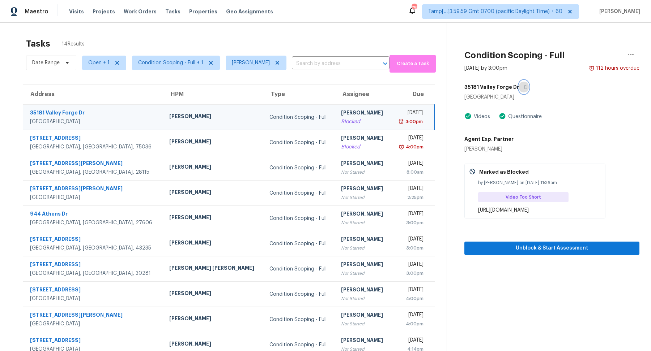
click at [523, 88] on icon "button" at bounding box center [525, 87] width 4 height 4
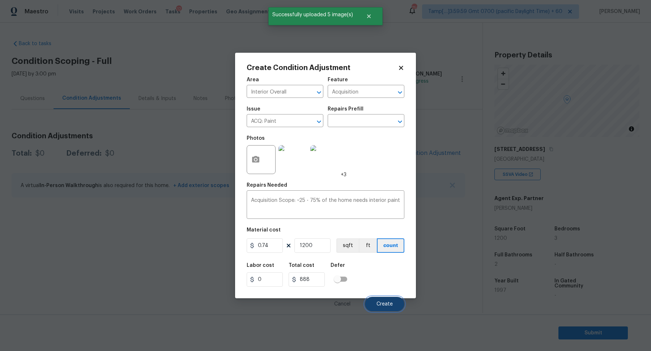
click at [388, 300] on button "Create" at bounding box center [384, 304] width 39 height 14
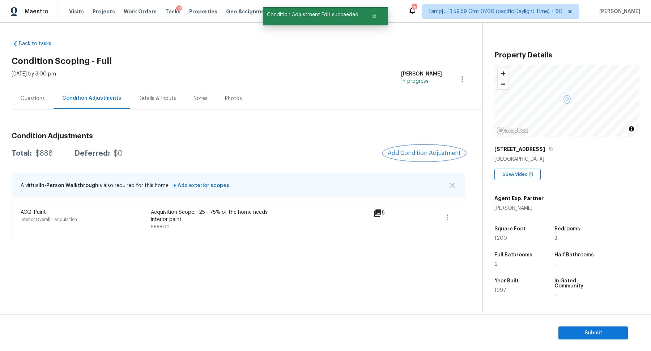
click at [422, 150] on span "Add Condition Adjustment" at bounding box center [424, 153] width 73 height 7
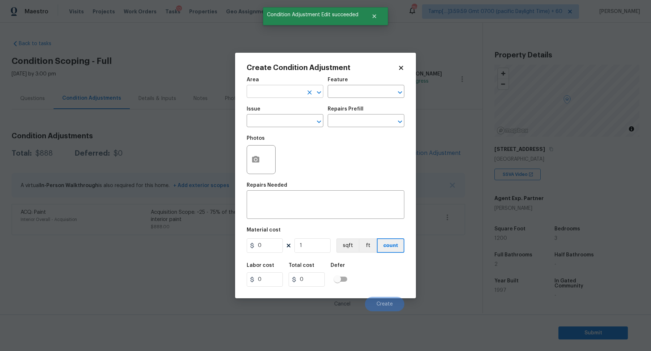
click at [269, 90] on input "text" at bounding box center [275, 92] width 56 height 11
click at [274, 120] on li "Interior Overall" at bounding box center [285, 120] width 77 height 12
type input "Interior Overall"
click at [274, 120] on input "text" at bounding box center [275, 121] width 56 height 11
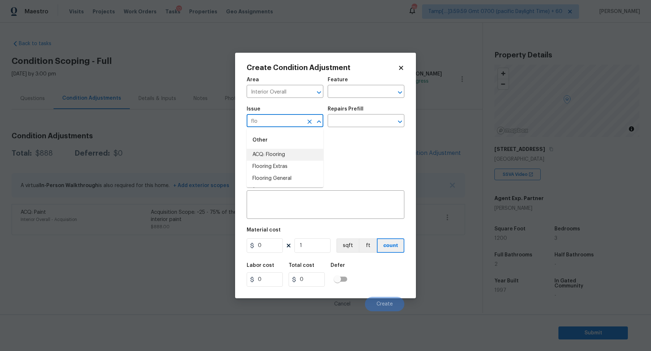
click at [283, 161] on li "ACQ: Flooring" at bounding box center [285, 155] width 77 height 12
type input "ACQ: Flooring"
click at [363, 122] on input "text" at bounding box center [356, 121] width 56 height 11
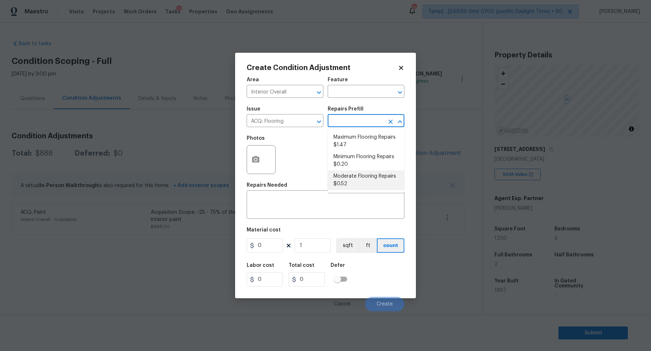
click at [358, 179] on li "Moderate Flooring Repairs $0.52" at bounding box center [366, 181] width 77 height 20
type input "Acquisition"
type textarea "Acquisition Scope: Moderate flooring repairs"
type input "0.52"
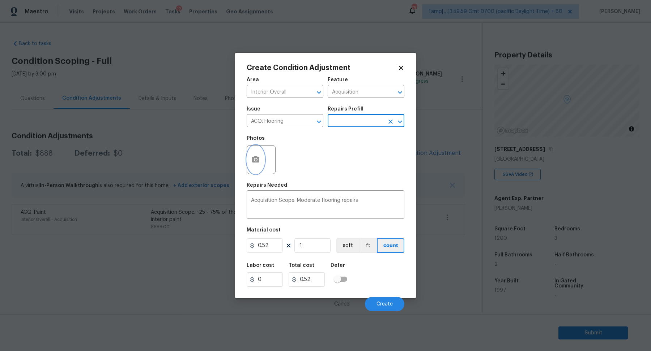
click at [258, 160] on icon "button" at bounding box center [255, 159] width 7 height 7
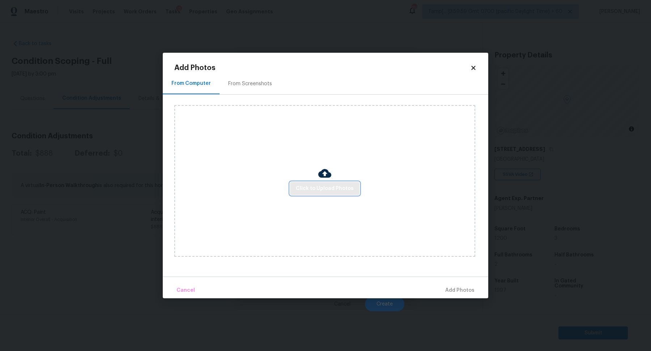
click at [312, 187] on span "Click to Upload Photos" at bounding box center [325, 188] width 58 height 9
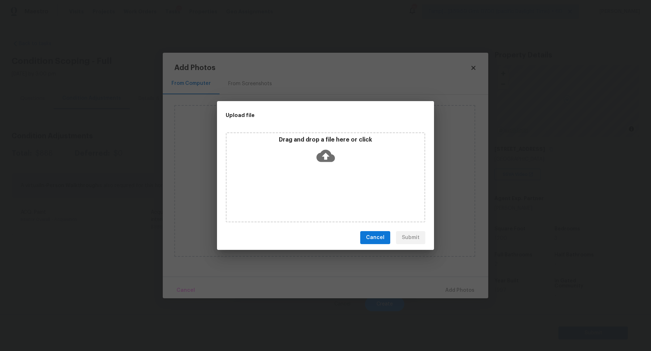
click at [338, 155] on div "Drag and drop a file here or click" at bounding box center [325, 151] width 197 height 31
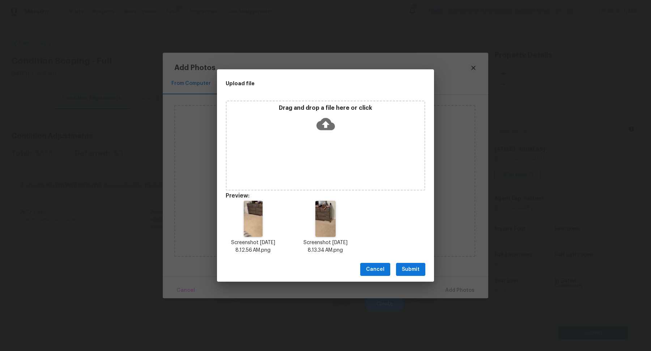
click at [410, 267] on span "Submit" at bounding box center [411, 269] width 18 height 9
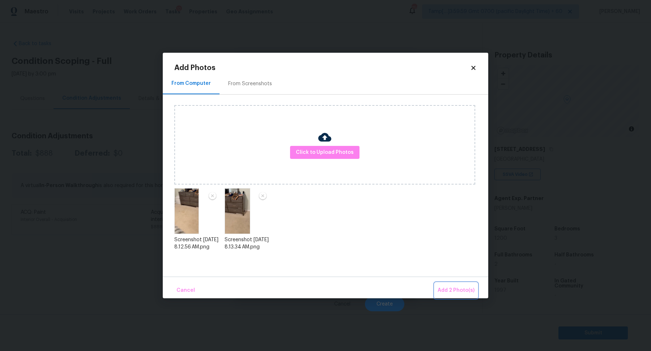
click at [460, 284] on button "Add 2 Photo(s)" at bounding box center [456, 291] width 43 height 16
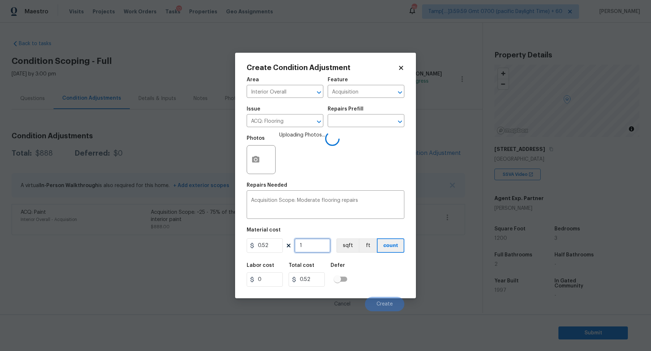
click at [307, 245] on input "1" at bounding box center [312, 246] width 36 height 14
type input "12"
type input "6.24"
type input "120"
type input "62.4"
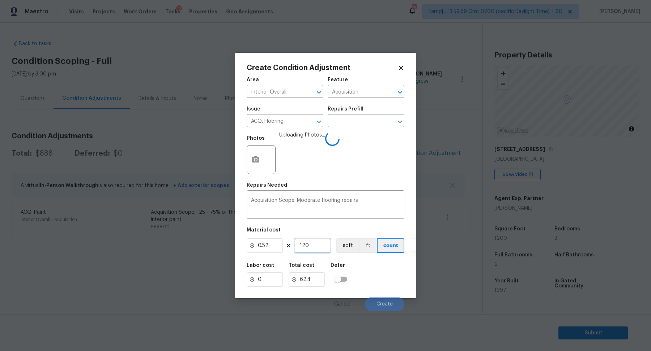
type input "1200"
type input "624"
type input "1200"
click at [387, 269] on div "Labor cost 0 Total cost 624 Defer" at bounding box center [326, 275] width 158 height 33
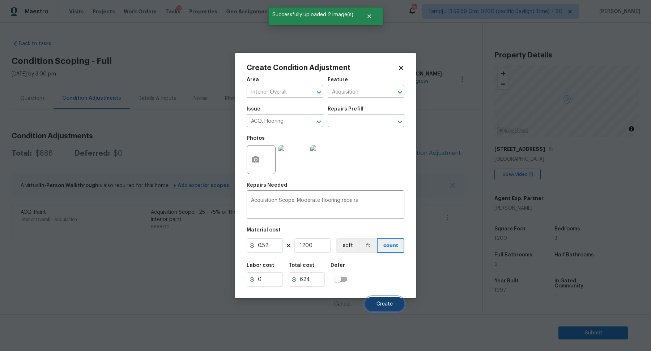
click at [389, 301] on button "Create" at bounding box center [384, 304] width 39 height 14
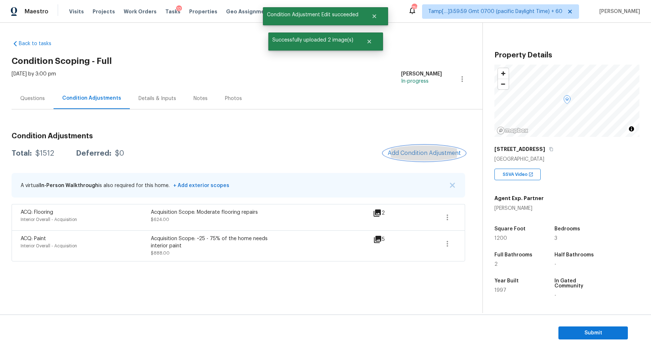
click at [415, 155] on span "Add Condition Adjustment" at bounding box center [424, 153] width 73 height 7
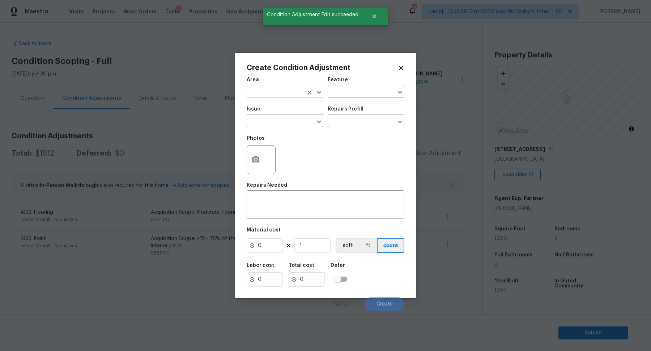
click at [291, 97] on input "text" at bounding box center [275, 92] width 56 height 11
click at [283, 120] on li "Interior Overall" at bounding box center [285, 120] width 77 height 12
type input "Interior Overall"
click at [283, 120] on input "text" at bounding box center [275, 121] width 56 height 11
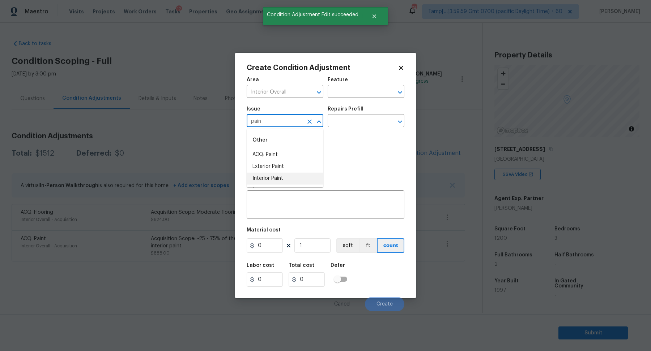
click at [306, 173] on li "Interior Paint" at bounding box center [285, 179] width 77 height 12
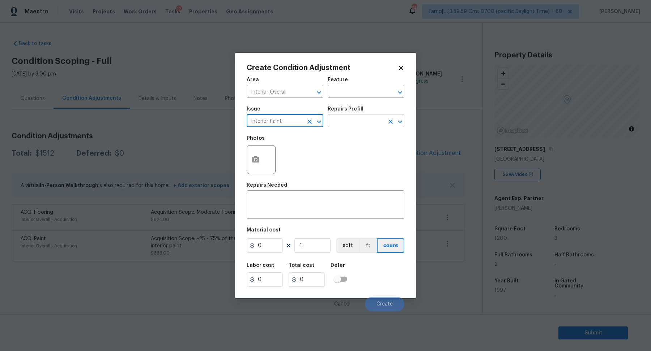
type input "Interior Paint"
click at [349, 121] on input "text" at bounding box center [356, 121] width 56 height 11
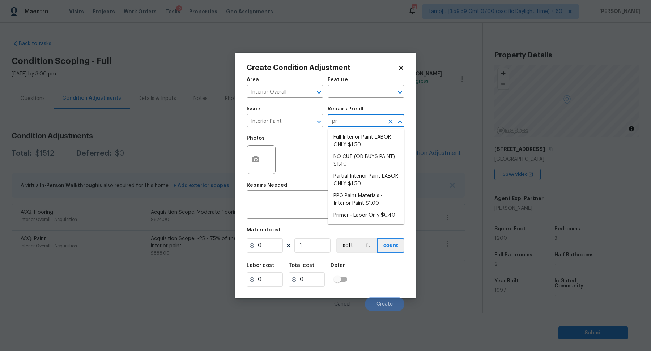
type input "pri"
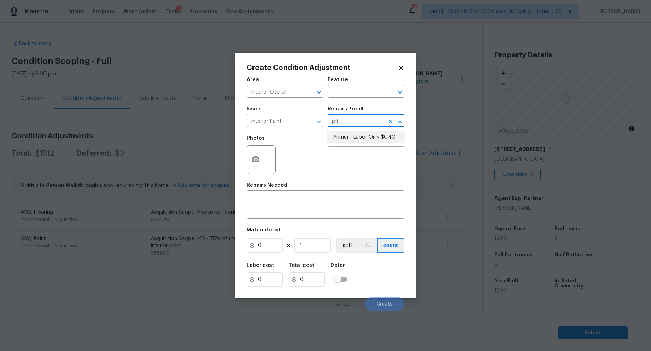
click at [380, 141] on li "Primer - Labor Only $0.40" at bounding box center [366, 138] width 77 height 12
type input "Overall Paint"
type textarea "Interior primer - PRIMER PROVIDED BY OPENDOOR - All nails, screws, drywall anch…"
type input "0.4"
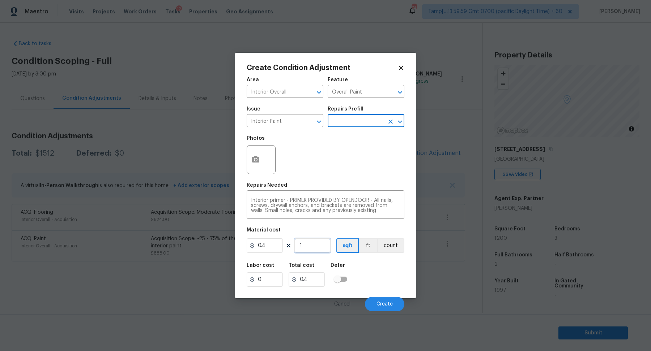
click at [305, 250] on input "1" at bounding box center [312, 246] width 36 height 14
click at [313, 249] on input "1" at bounding box center [312, 246] width 36 height 14
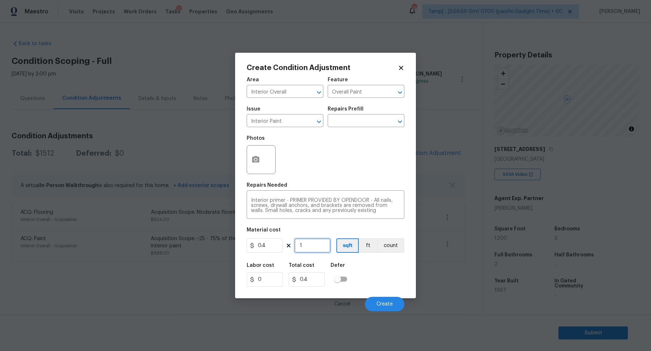
type input "5"
type input "2"
type input "50"
type input "20"
type input "500"
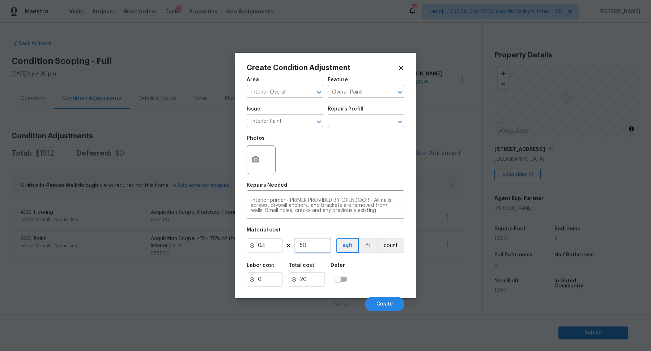
type input "200"
type input "500"
click at [379, 302] on span "Create" at bounding box center [384, 304] width 16 height 5
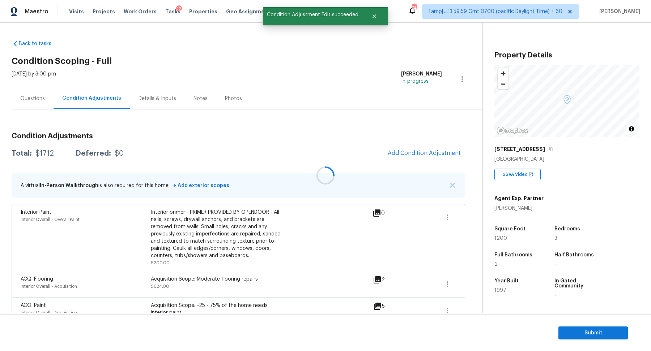
click at [421, 153] on div at bounding box center [325, 175] width 651 height 351
click at [421, 153] on span "Add Condition Adjustment" at bounding box center [424, 153] width 73 height 7
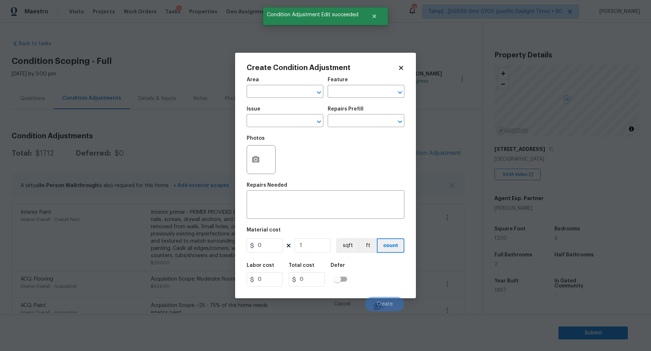
click at [285, 98] on span "Area ​" at bounding box center [285, 87] width 77 height 29
click at [285, 91] on input "text" at bounding box center [275, 92] width 56 height 11
click at [281, 123] on li "Interior Overall" at bounding box center [285, 120] width 77 height 12
type input "Interior Overall"
click at [281, 123] on input "text" at bounding box center [275, 121] width 56 height 11
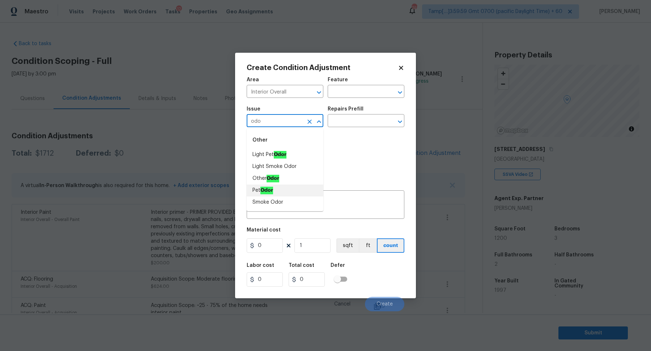
click at [286, 190] on li "Pet Odor" at bounding box center [285, 191] width 77 height 12
type input "Pet Odor"
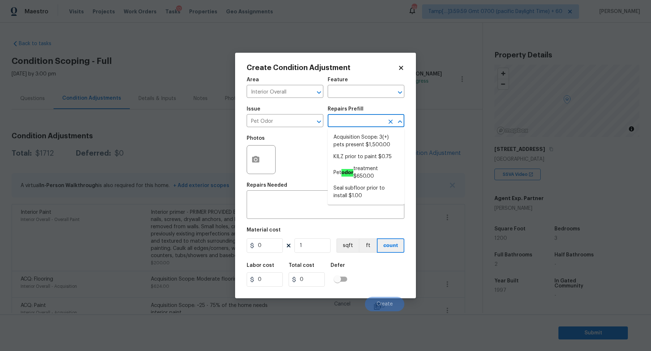
click at [354, 124] on input "text" at bounding box center [356, 121] width 56 height 11
click at [355, 143] on li "Acquisition Scope: 3(+) pets present $1,500.00" at bounding box center [366, 142] width 77 height 20
type textarea "Acquisition Scope: 3(+) pets present"
type input "1500"
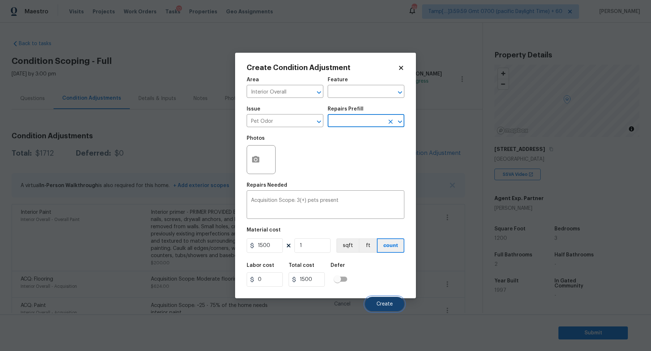
click at [369, 302] on button "Create" at bounding box center [384, 304] width 39 height 14
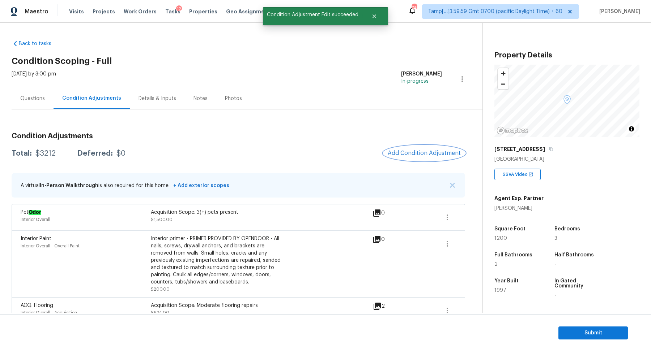
click at [416, 151] on span "Add Condition Adjustment" at bounding box center [424, 153] width 73 height 7
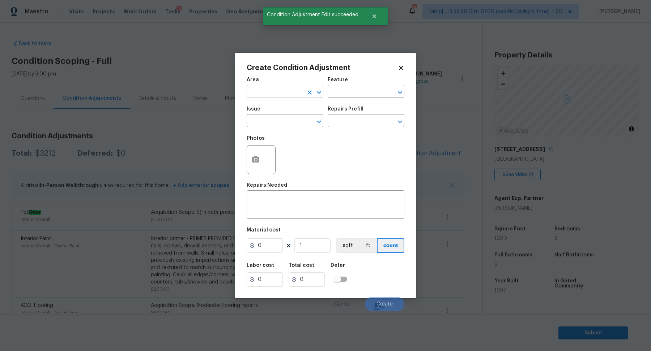
click at [254, 87] on input "text" at bounding box center [275, 92] width 56 height 11
click at [260, 118] on li "Interior Overall" at bounding box center [285, 120] width 77 height 12
click at [260, 149] on button "button" at bounding box center [255, 160] width 17 height 28
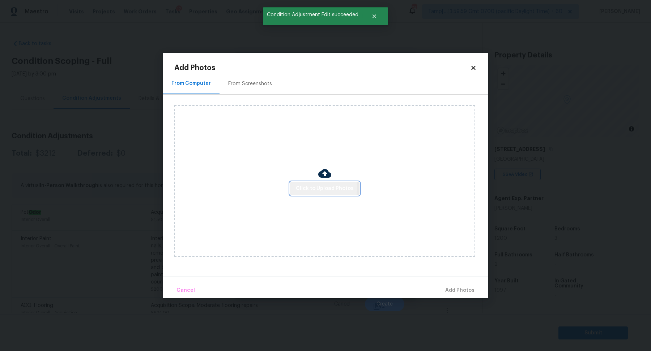
click at [293, 188] on button "Click to Upload Photos" at bounding box center [324, 188] width 69 height 13
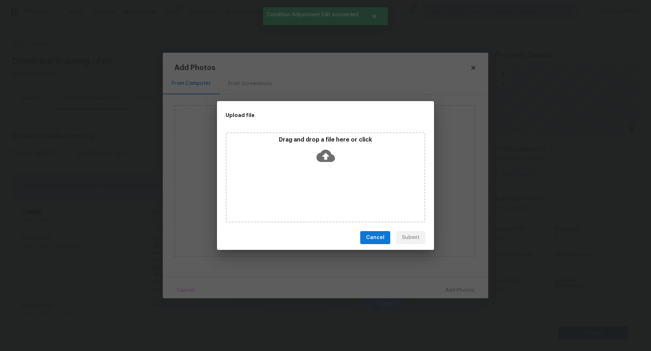
click at [342, 154] on div "Drag and drop a file here or click" at bounding box center [325, 151] width 197 height 31
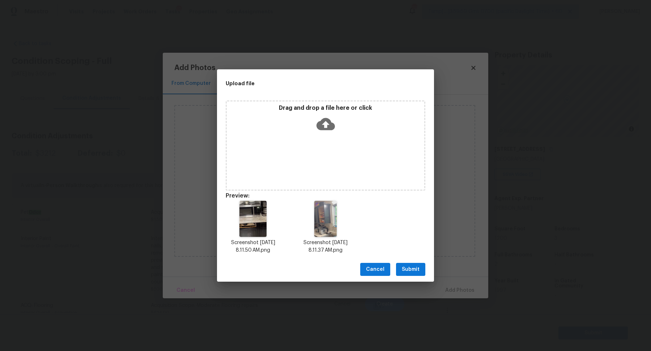
click at [421, 274] on button "Submit" at bounding box center [410, 269] width 29 height 13
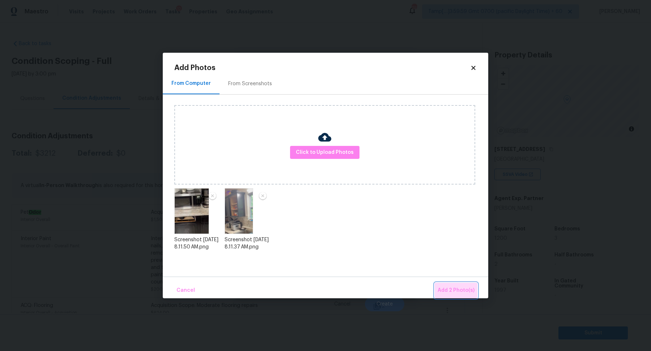
click at [446, 283] on button "Add 2 Photo(s)" at bounding box center [456, 291] width 43 height 16
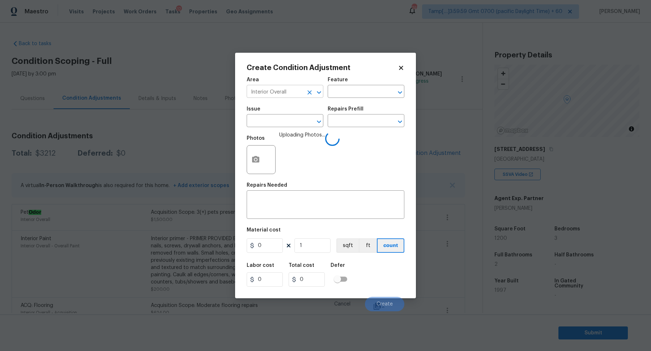
click at [278, 94] on input "Interior Overall" at bounding box center [275, 92] width 56 height 11
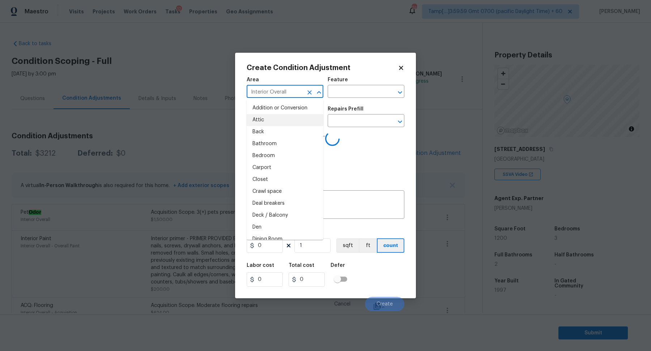
click at [278, 94] on input "Interior Overall" at bounding box center [275, 92] width 56 height 11
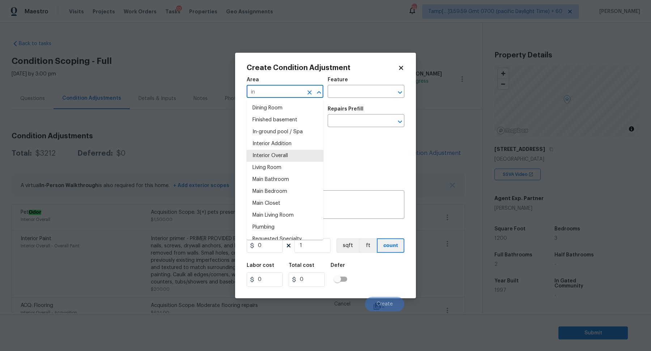
type input "i"
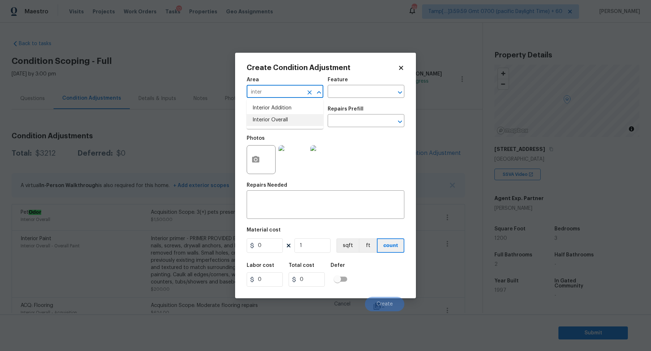
click at [258, 123] on li "Interior Overall" at bounding box center [285, 120] width 77 height 12
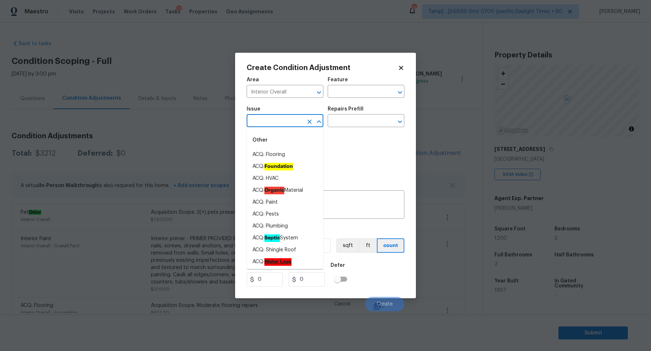
click at [291, 121] on input "text" at bounding box center [275, 121] width 56 height 11
click at [274, 92] on input "Interior Overall" at bounding box center [275, 92] width 56 height 11
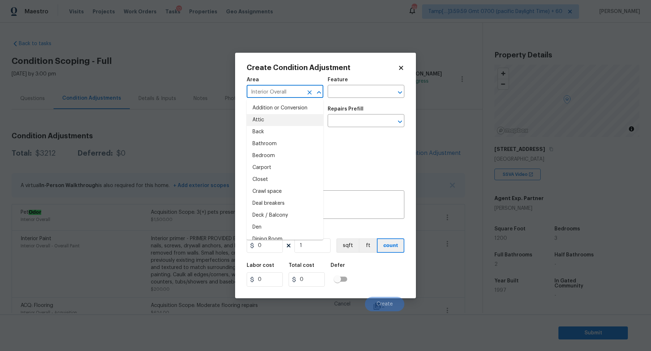
click at [274, 92] on input "Interior Overall" at bounding box center [275, 92] width 56 height 11
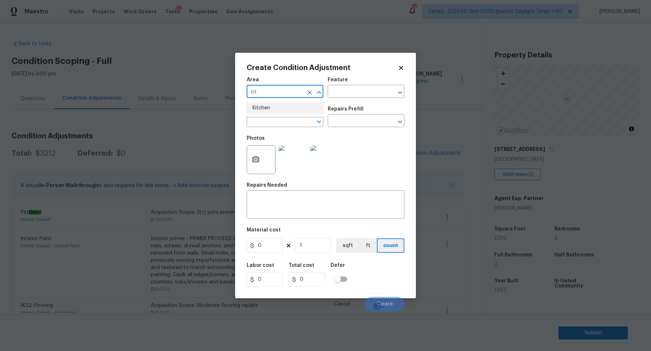
click at [258, 112] on li "Kitchen" at bounding box center [285, 108] width 77 height 12
type input "Kitchen"
click at [286, 189] on div "Repairs Needed" at bounding box center [326, 187] width 158 height 9
click at [286, 202] on textarea at bounding box center [325, 205] width 149 height 15
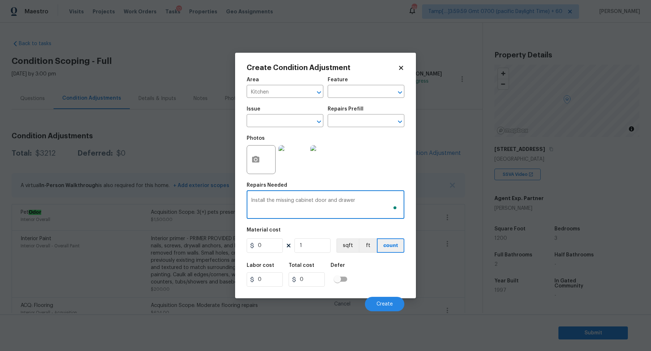
type textarea "Install the missing cabinet door and drawer"
click at [273, 240] on input "0" at bounding box center [265, 246] width 36 height 14
type input "100"
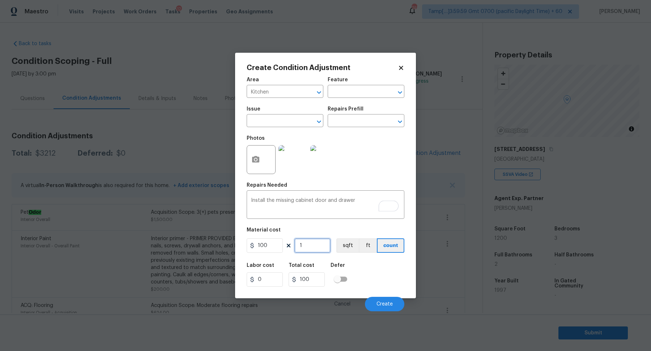
type input "2"
type input "200"
type input "2"
click at [375, 299] on button "Create" at bounding box center [384, 304] width 39 height 14
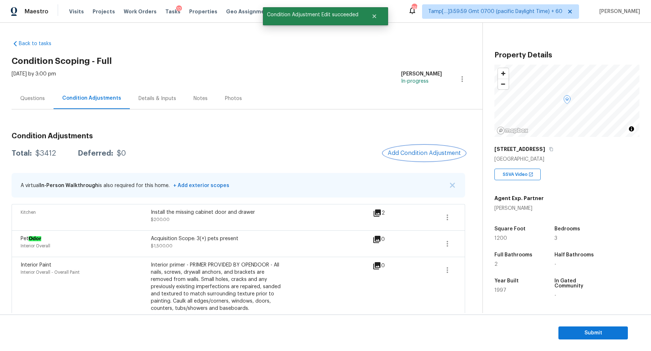
click at [409, 156] on span "Add Condition Adjustment" at bounding box center [424, 153] width 73 height 7
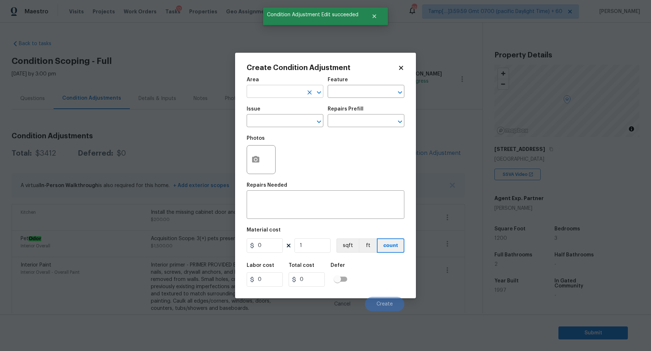
click at [294, 93] on input "text" at bounding box center [275, 92] width 56 height 11
type input "e"
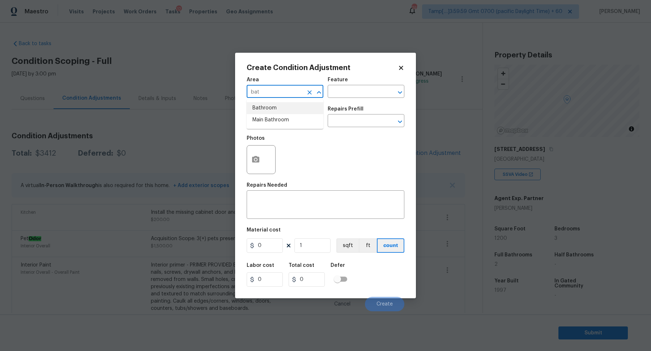
click at [291, 113] on li "Bathroom" at bounding box center [285, 108] width 77 height 12
type input "Bathroom"
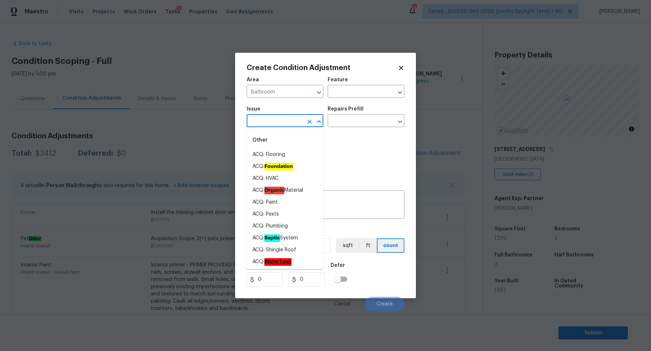
click at [287, 121] on input "text" at bounding box center [275, 121] width 56 height 11
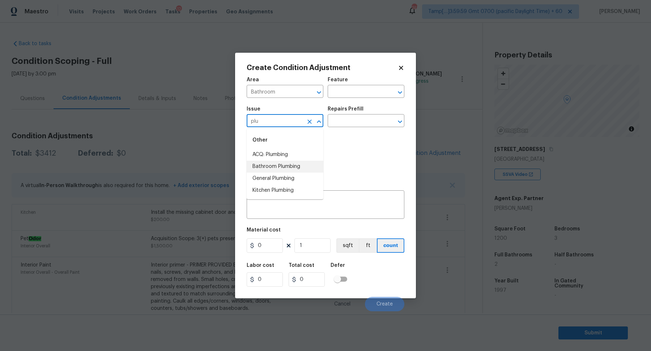
click at [293, 163] on li "Bathroom Plumbing" at bounding box center [285, 167] width 77 height 12
type input "Bathroom Plumbing"
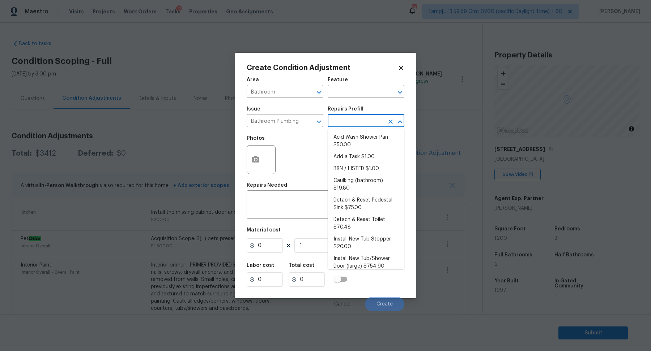
click at [346, 125] on input "text" at bounding box center [356, 121] width 56 height 11
click at [346, 140] on li "Acid Wash Shower Pan $50.00" at bounding box center [366, 142] width 77 height 20
type input "Plumbing"
type textarea "Prep and acid wash/deep clean the shower pan."
type input "50"
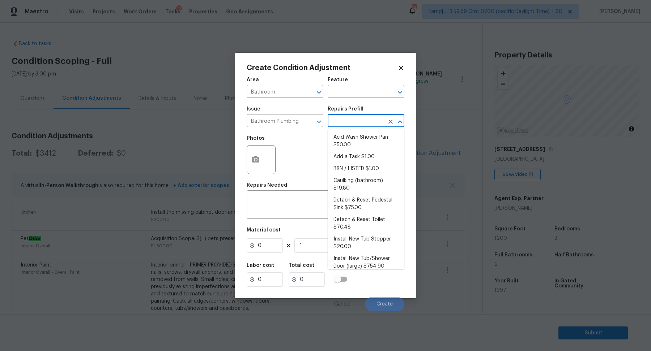
type input "50"
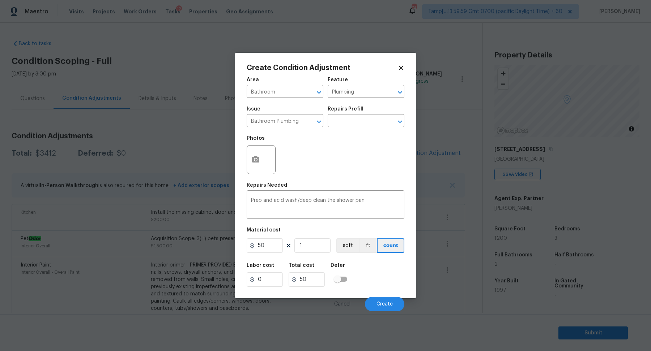
click at [269, 160] on div at bounding box center [261, 159] width 29 height 29
click at [255, 160] on circle "button" at bounding box center [256, 160] width 2 height 2
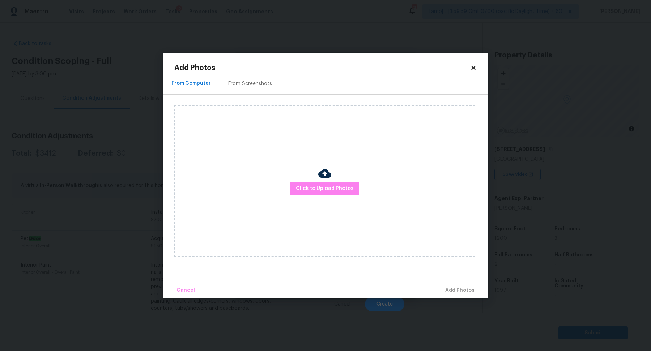
click at [307, 178] on div "Click to Upload Photos" at bounding box center [324, 181] width 301 height 152
click at [311, 188] on span "Click to Upload Photos" at bounding box center [325, 188] width 58 height 9
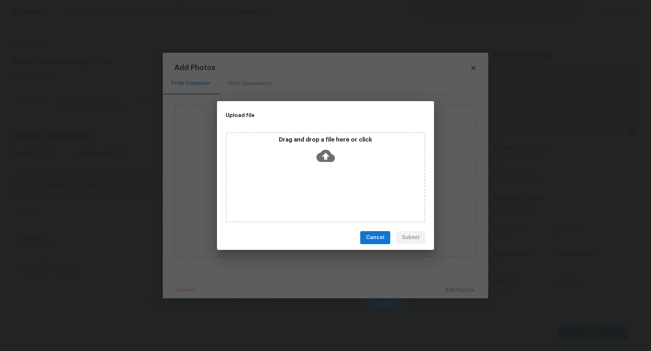
click at [348, 154] on div "Drag and drop a file here or click" at bounding box center [325, 151] width 197 height 31
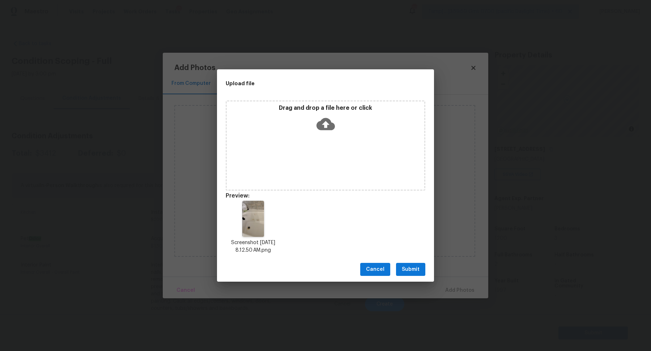
click at [423, 272] on button "Submit" at bounding box center [410, 269] width 29 height 13
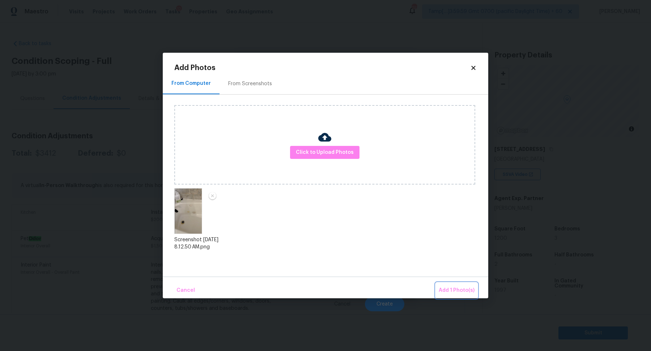
click at [449, 289] on span "Add 1 Photo(s)" at bounding box center [457, 290] width 36 height 9
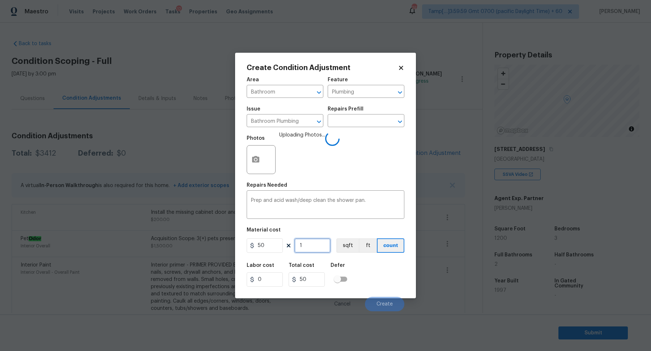
click at [323, 244] on input "1" at bounding box center [312, 246] width 36 height 14
click at [282, 245] on input "50" at bounding box center [265, 246] width 36 height 14
type input "75"
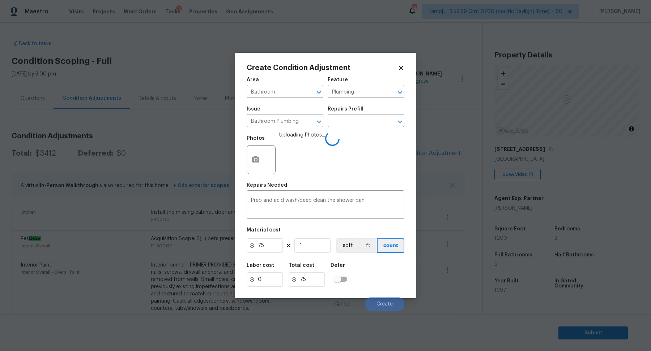
click at [390, 274] on div "Labor cost 0 Total cost 75 Defer" at bounding box center [326, 275] width 158 height 33
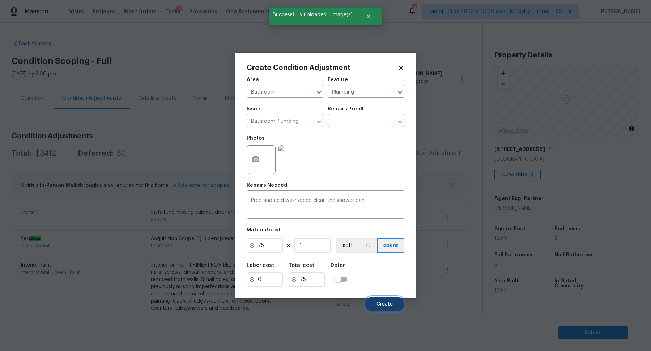
click at [388, 298] on button "Create" at bounding box center [384, 304] width 39 height 14
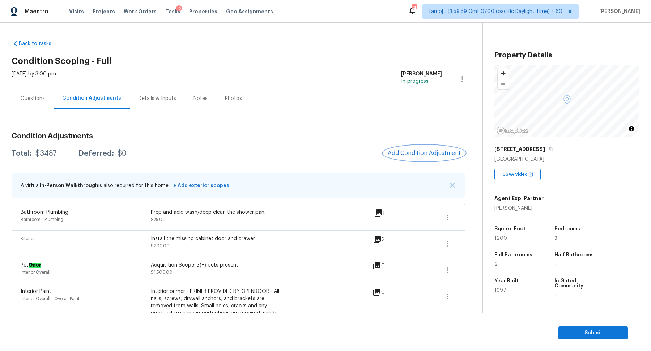
click at [405, 147] on button "Add Condition Adjustment" at bounding box center [424, 153] width 82 height 15
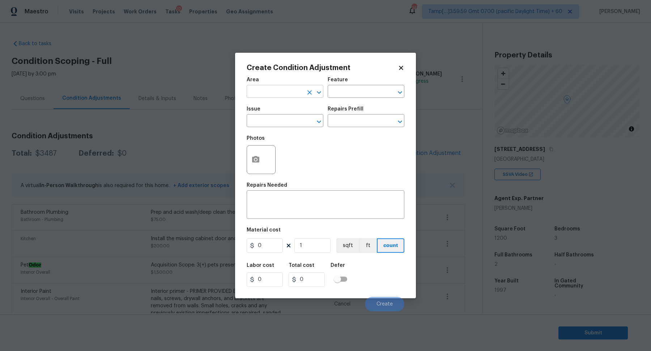
click at [284, 92] on input "text" at bounding box center [275, 92] width 56 height 11
click at [268, 123] on li "Exterior Overall" at bounding box center [285, 120] width 77 height 12
type input "Exterior Overall"
click at [268, 123] on input "text" at bounding box center [275, 121] width 56 height 11
click at [294, 154] on li "Landscape Package" at bounding box center [285, 155] width 77 height 12
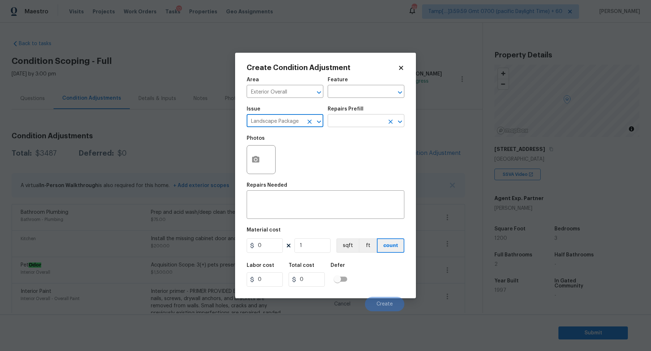
type input "Landscape Package"
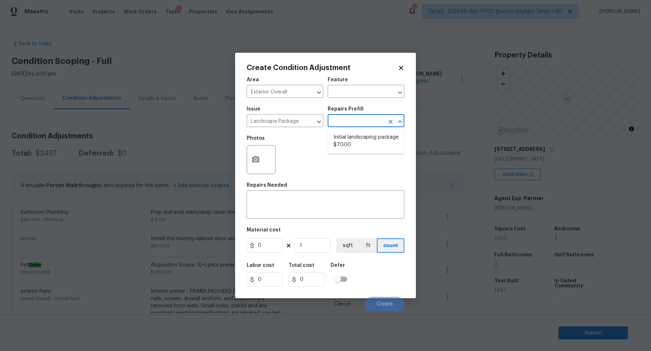
click at [356, 126] on input "text" at bounding box center [356, 121] width 56 height 11
click at [356, 138] on li "Initial landscaping package $70.00" at bounding box center [366, 142] width 77 height 20
type input "Home Readiness Packages"
type textarea "Mowing of grass up to 6" in height. Mow, edge along driveways & sidewalks, trim…"
type input "70"
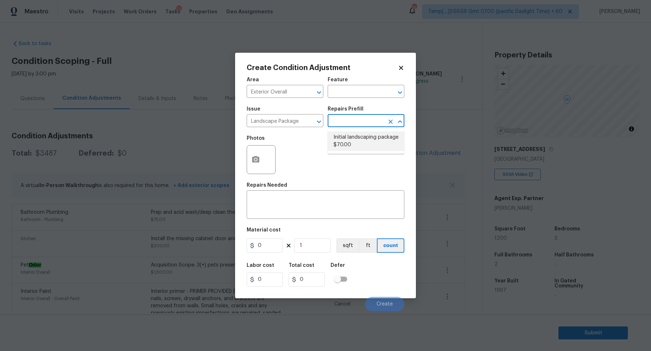
type input "70"
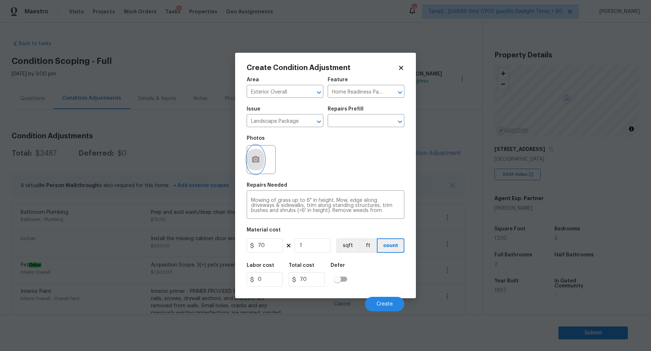
click at [258, 153] on button "button" at bounding box center [255, 160] width 17 height 28
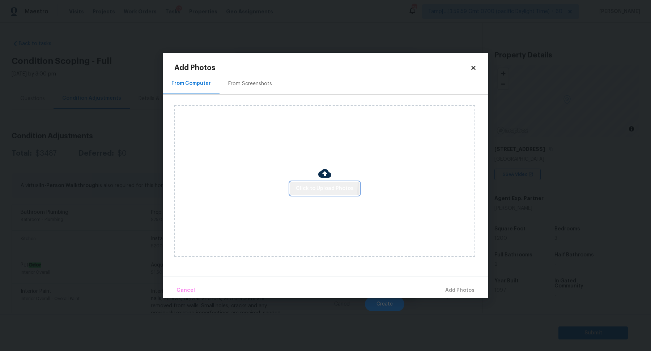
click at [298, 184] on span "Click to Upload Photos" at bounding box center [325, 188] width 58 height 9
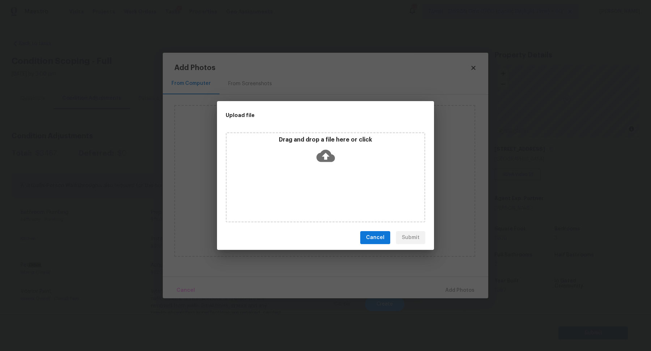
click at [330, 150] on icon at bounding box center [325, 156] width 18 height 18
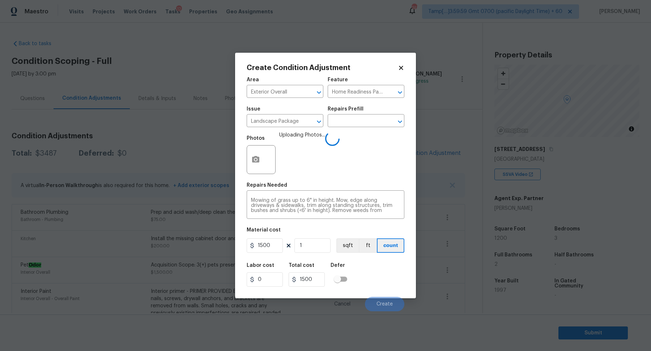
click at [369, 280] on div "Labor cost 0 Total cost 1500 Defer" at bounding box center [326, 275] width 158 height 33
click at [379, 284] on div "Labor cost 0 Total cost 1500 Defer" at bounding box center [326, 275] width 158 height 33
click at [317, 248] on input "1" at bounding box center [312, 246] width 36 height 14
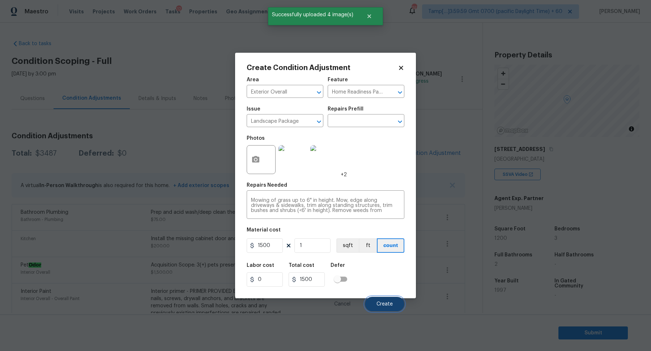
click at [395, 306] on button "Create" at bounding box center [384, 304] width 39 height 14
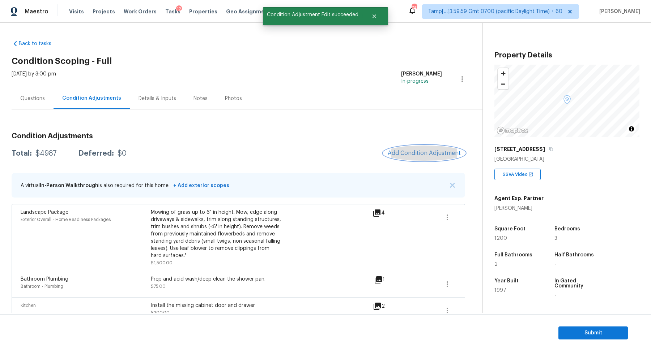
click at [403, 155] on span "Add Condition Adjustment" at bounding box center [424, 153] width 73 height 7
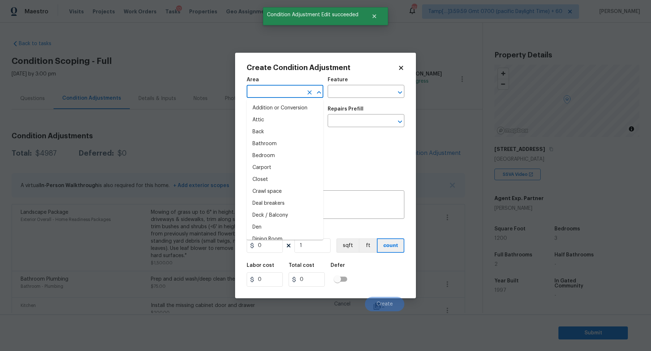
click at [261, 92] on input "text" at bounding box center [275, 92] width 56 height 11
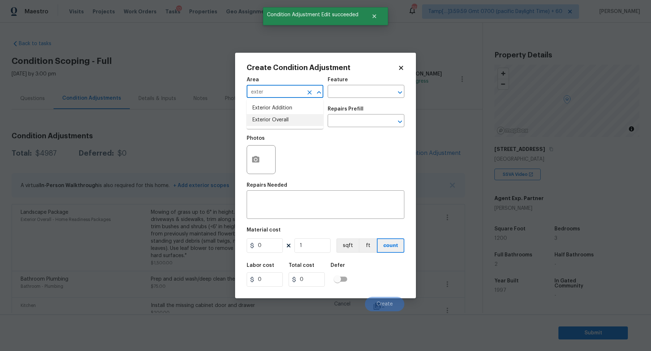
click at [284, 123] on li "Exterior Overall" at bounding box center [285, 120] width 77 height 12
type input "Exterior Overall"
click at [284, 123] on input "text" at bounding box center [275, 121] width 56 height 11
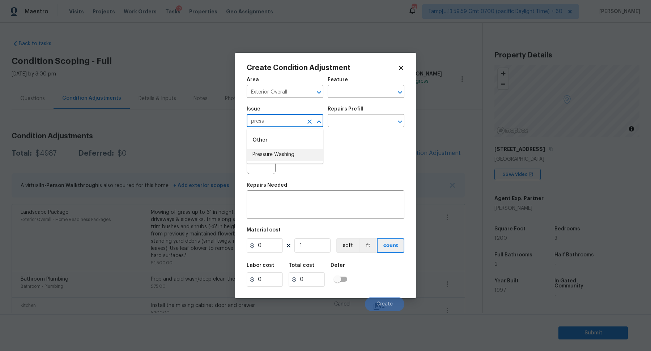
click at [283, 158] on li "Pressure Washing" at bounding box center [285, 155] width 77 height 12
click at [267, 123] on input "Pressure Washing" at bounding box center [275, 121] width 56 height 11
type input "Pressure Washing"
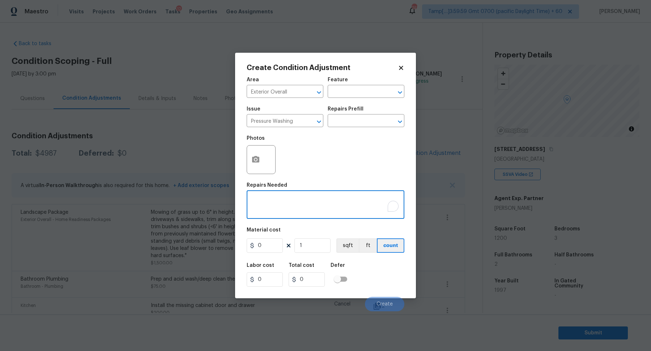
click at [302, 200] on textarea "To enrich screen reader interactions, please activate Accessibility in Grammarl…" at bounding box center [325, 205] width 149 height 15
paste textarea "Pressure Washing"
type textarea "Pressure Washing"
click at [279, 244] on input "0" at bounding box center [265, 246] width 36 height 14
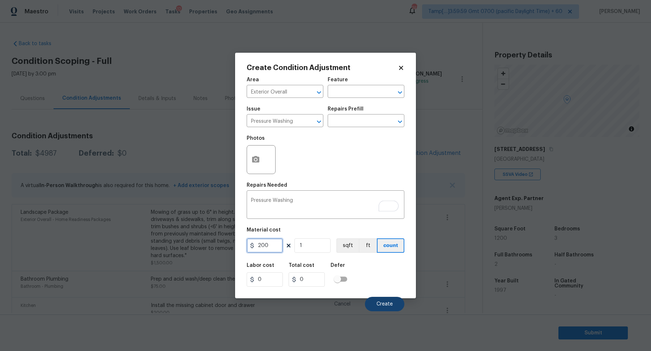
type input "200"
click at [386, 304] on span "Create" at bounding box center [384, 304] width 16 height 5
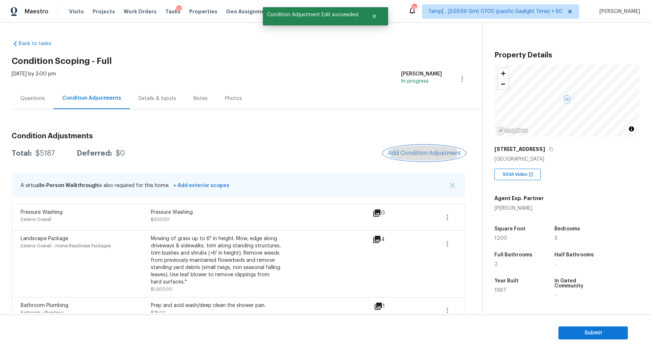
click at [412, 155] on span "Add Condition Adjustment" at bounding box center [424, 153] width 73 height 7
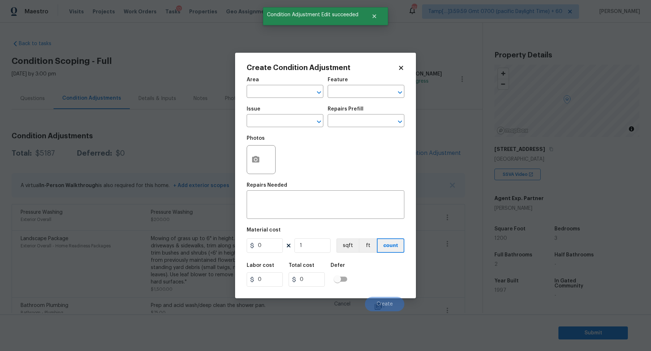
click at [261, 85] on div "Area" at bounding box center [285, 81] width 77 height 9
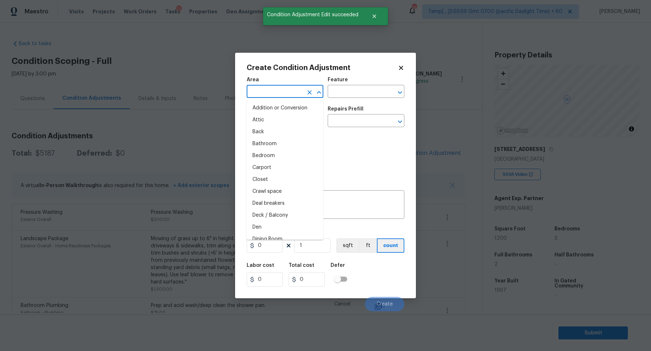
click at [274, 90] on input "text" at bounding box center [275, 92] width 56 height 11
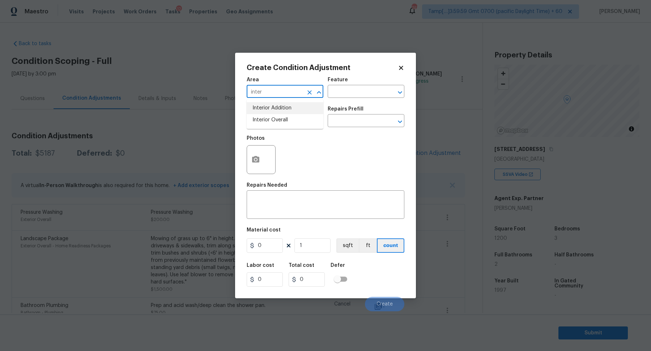
click at [279, 87] on input "inter" at bounding box center [275, 92] width 56 height 11
click at [253, 118] on li "Exterior Overall" at bounding box center [285, 120] width 77 height 12
type input "Exterior Overall"
click at [253, 118] on input "text" at bounding box center [275, 121] width 56 height 11
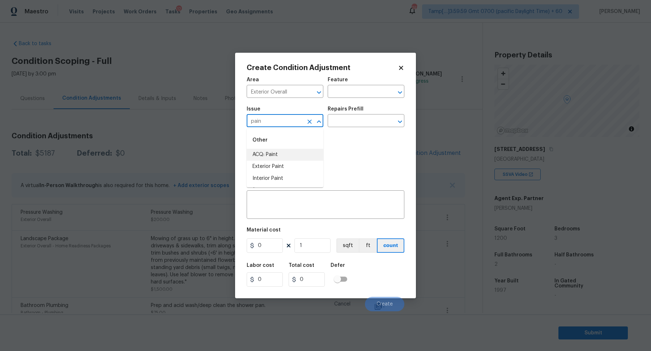
click at [285, 155] on li "ACQ: Paint" at bounding box center [285, 155] width 77 height 12
type input "ACQ: Paint"
click at [374, 119] on input "text" at bounding box center [356, 121] width 56 height 11
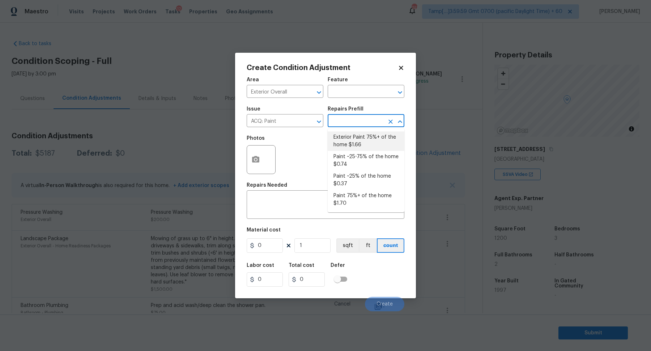
click at [366, 146] on li "Exterior Paint 75%+ of the home $1.66" at bounding box center [366, 142] width 77 height 20
type input "Acquisition"
type textarea "Acquisition Scope: 75%+ of the home exterior will likely require paint"
type input "1.66"
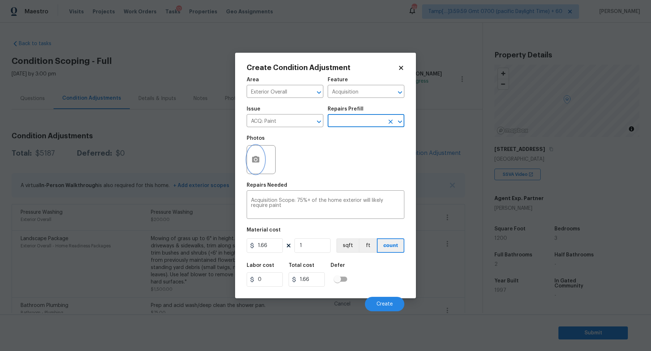
click at [262, 161] on button "button" at bounding box center [255, 160] width 17 height 28
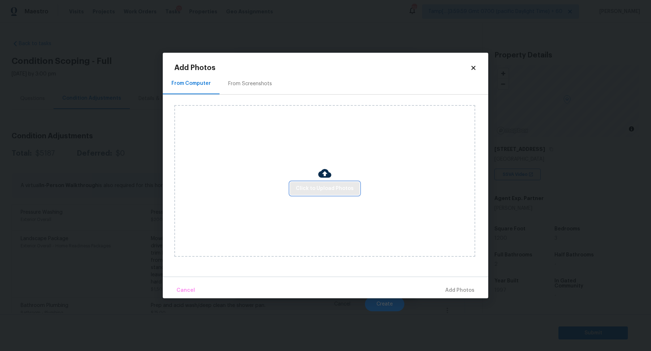
click at [328, 188] on span "Click to Upload Photos" at bounding box center [325, 188] width 58 height 9
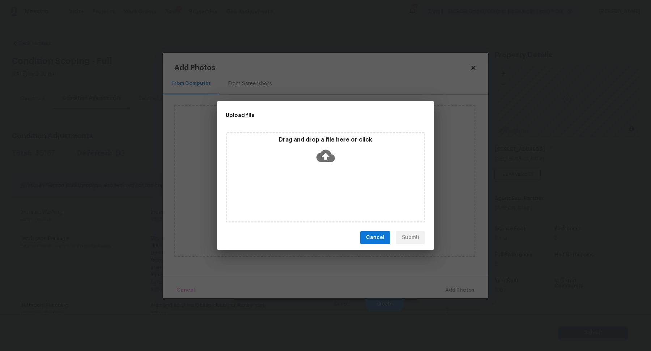
click at [347, 160] on div "Drag and drop a file here or click" at bounding box center [325, 151] width 197 height 31
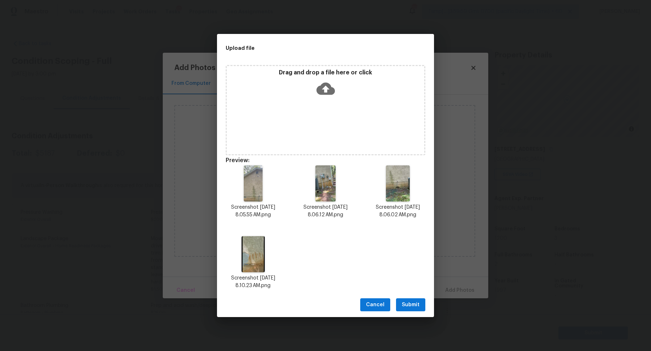
click at [413, 299] on button "Submit" at bounding box center [410, 305] width 29 height 13
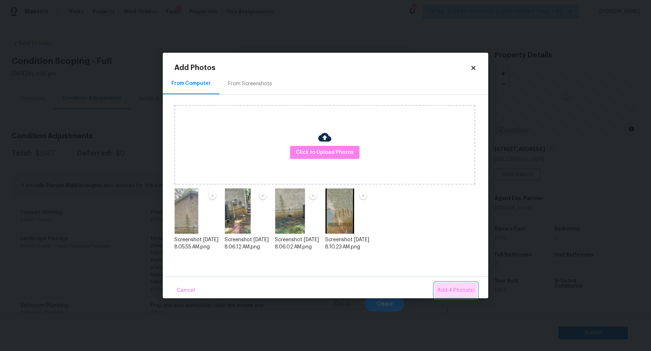
click at [456, 285] on button "Add 4 Photo(s)" at bounding box center [455, 291] width 43 height 16
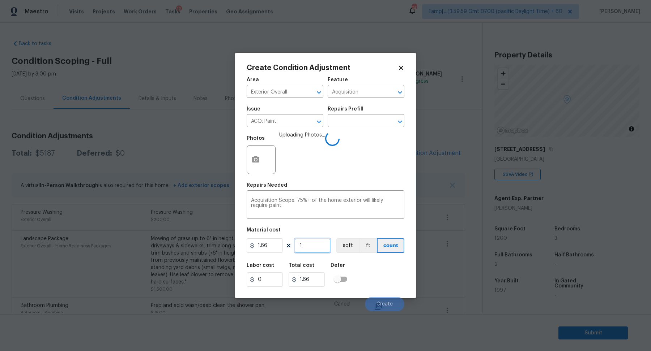
click at [311, 248] on input "1" at bounding box center [312, 246] width 36 height 14
type input "12"
type input "19.92"
type input "120"
type input "199.2"
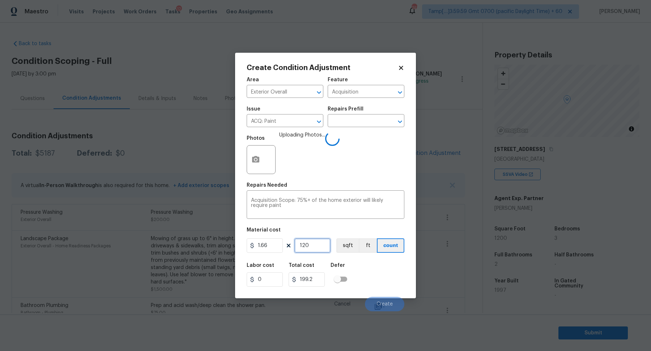
type input "1200"
type input "1992"
type input "1200"
click at [385, 278] on div "Labor cost 0 Total cost 1992 Defer" at bounding box center [326, 275] width 158 height 33
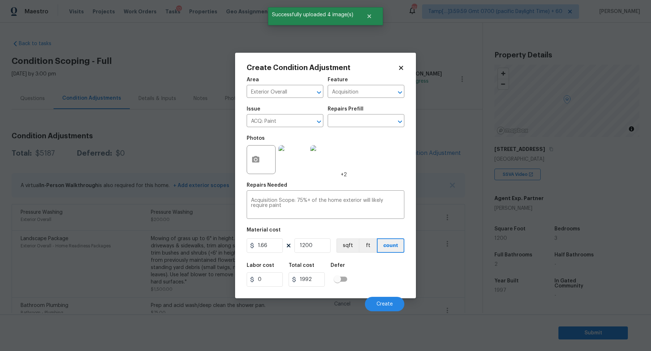
click at [386, 296] on div "Cancel Create" at bounding box center [326, 301] width 158 height 20
click at [386, 299] on button "Create" at bounding box center [384, 304] width 39 height 14
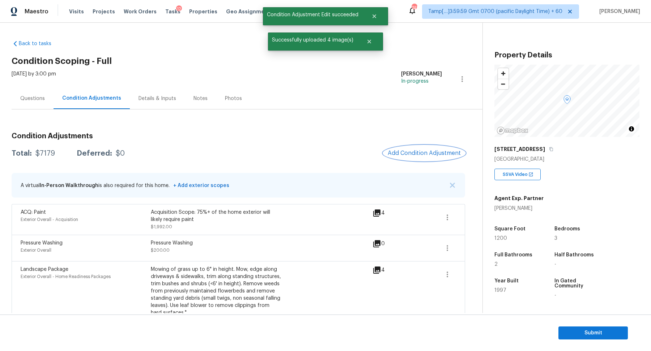
click at [432, 150] on span "Add Condition Adjustment" at bounding box center [424, 153] width 73 height 7
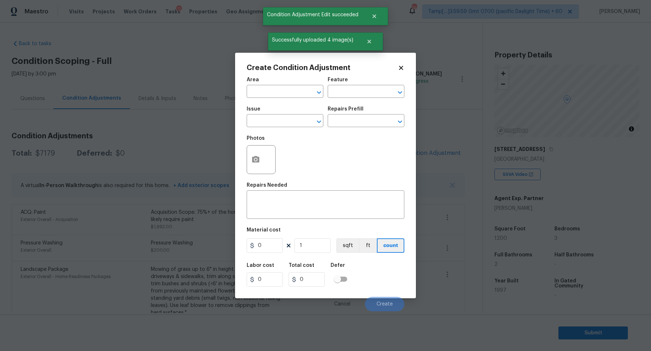
click at [273, 86] on div "Area" at bounding box center [285, 81] width 77 height 9
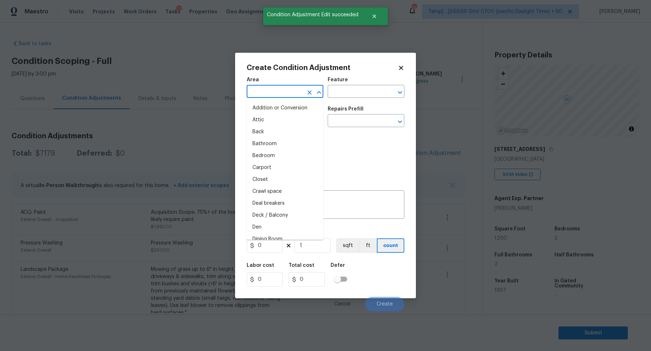
click at [273, 89] on input "text" at bounding box center [275, 92] width 56 height 11
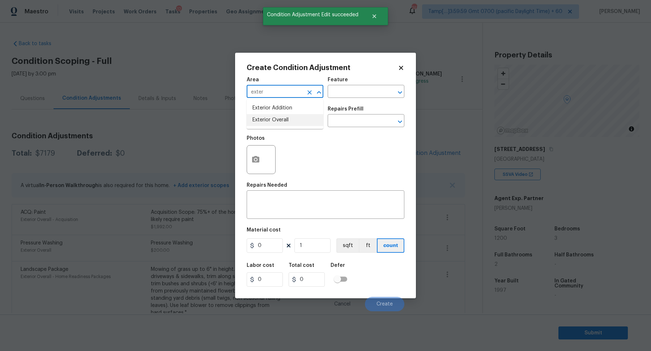
click at [288, 123] on li "Exterior Overall" at bounding box center [285, 120] width 77 height 12
type input "Exterior Overall"
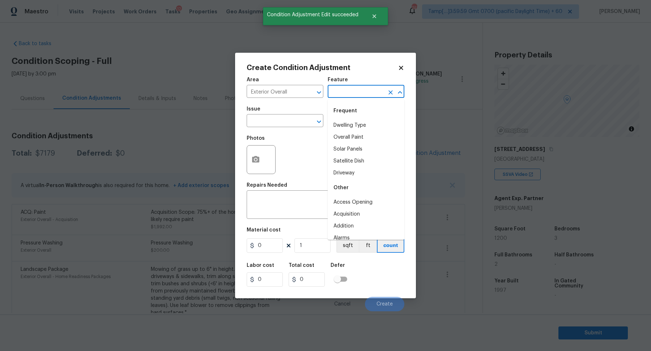
click at [339, 93] on input "text" at bounding box center [356, 92] width 56 height 11
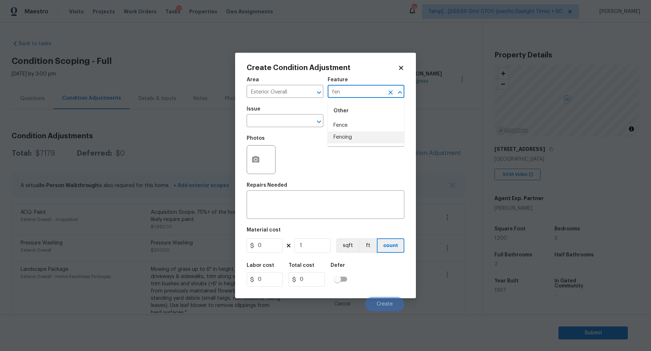
click at [354, 136] on li "Fencing" at bounding box center [366, 138] width 77 height 12
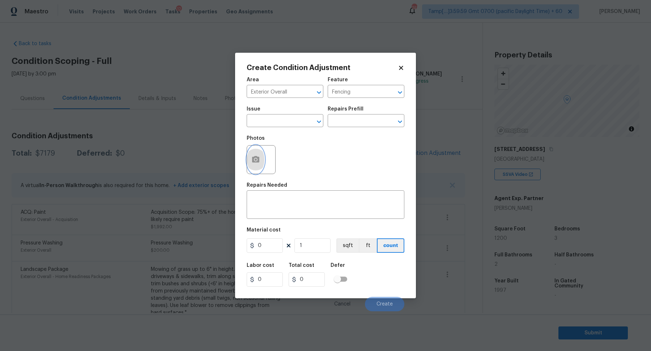
click at [253, 163] on icon "button" at bounding box center [255, 159] width 9 height 9
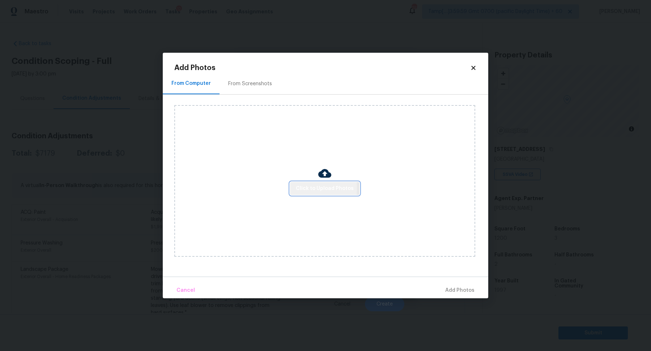
click at [298, 188] on span "Click to Upload Photos" at bounding box center [325, 188] width 58 height 9
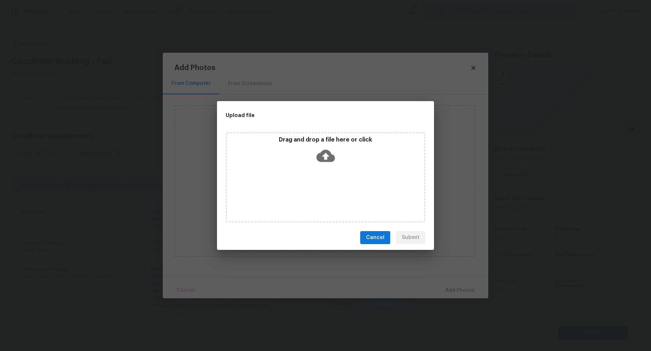
click at [334, 156] on div "Drag and drop a file here or click" at bounding box center [325, 151] width 197 height 31
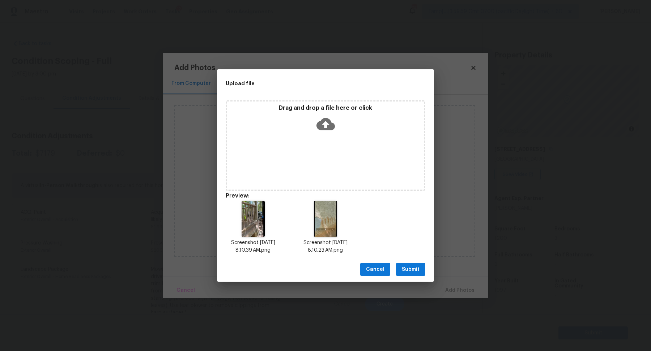
click at [401, 269] on button "Submit" at bounding box center [410, 269] width 29 height 13
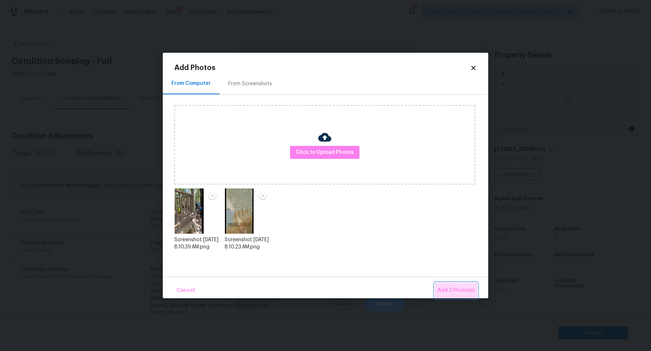
click at [449, 285] on button "Add 2 Photo(s)" at bounding box center [456, 291] width 43 height 16
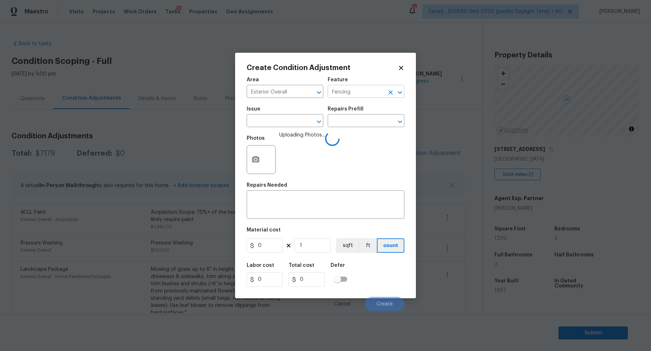
click at [361, 96] on input "Fencing" at bounding box center [356, 92] width 56 height 11
click at [346, 124] on li "Siding" at bounding box center [366, 126] width 77 height 12
type input "Siding"
click at [295, 202] on textarea "To enrich screen reader interactions, please activate Accessibility in Grammarl…" at bounding box center [325, 205] width 149 height 15
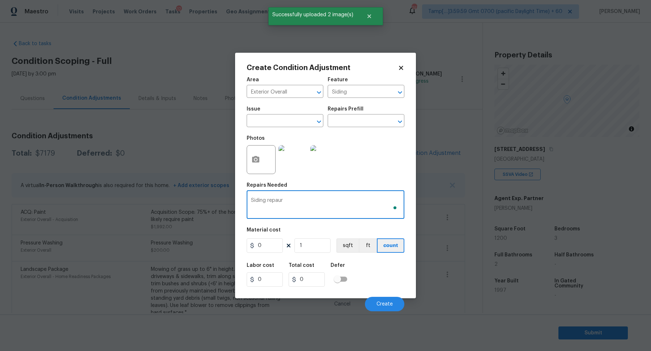
type textarea "Siding repaurs"
type textarea "Siding repairs"
click at [271, 247] on input "0" at bounding box center [265, 246] width 36 height 14
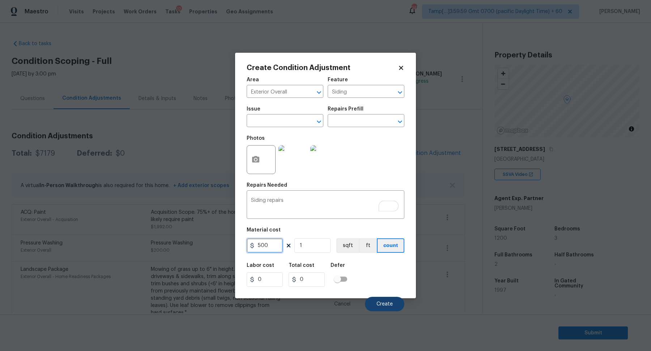
type input "500"
click at [375, 301] on button "Create" at bounding box center [384, 304] width 39 height 14
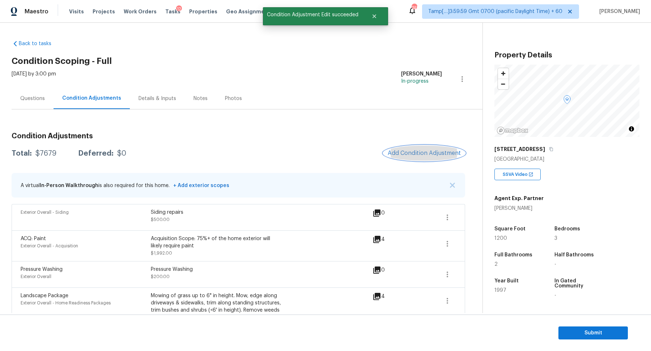
click at [418, 157] on button "Add Condition Adjustment" at bounding box center [424, 153] width 82 height 15
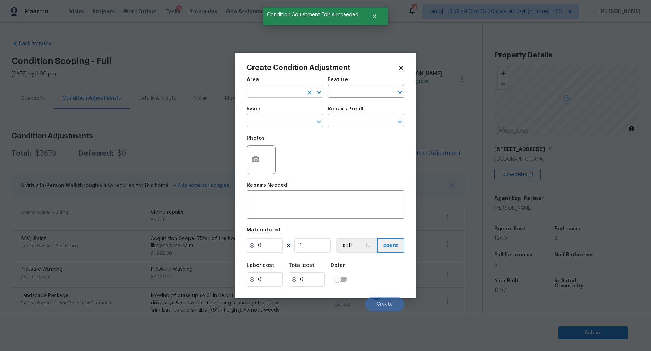
click at [259, 92] on input "text" at bounding box center [275, 92] width 56 height 11
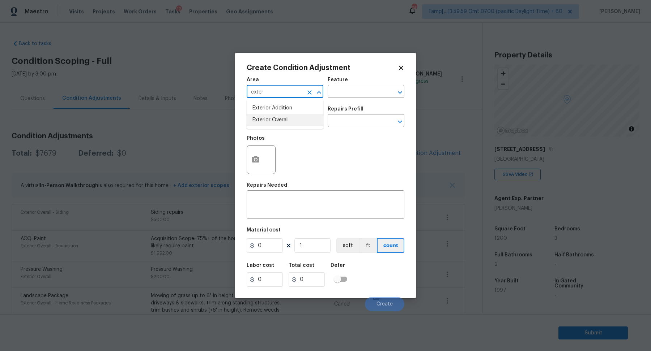
click at [282, 121] on li "Exterior Overall" at bounding box center [285, 120] width 77 height 12
type input "Exterior Overall"
click at [282, 121] on input "text" at bounding box center [275, 121] width 56 height 11
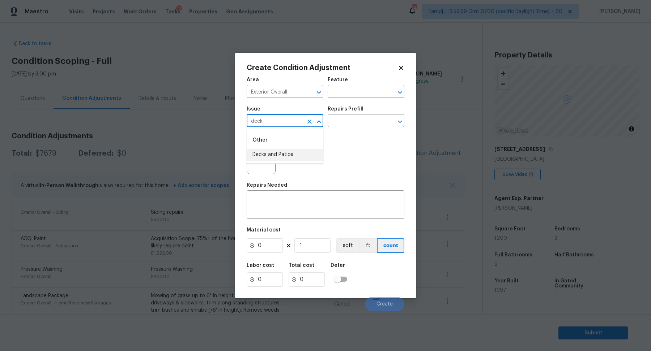
click at [271, 152] on li "Decks and Patios" at bounding box center [285, 155] width 77 height 12
type input "Decks and Patios"
click at [261, 156] on button "button" at bounding box center [255, 160] width 17 height 28
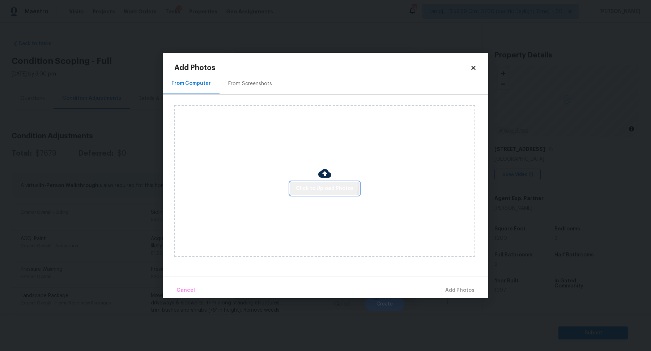
click at [301, 184] on button "Click to Upload Photos" at bounding box center [324, 188] width 69 height 13
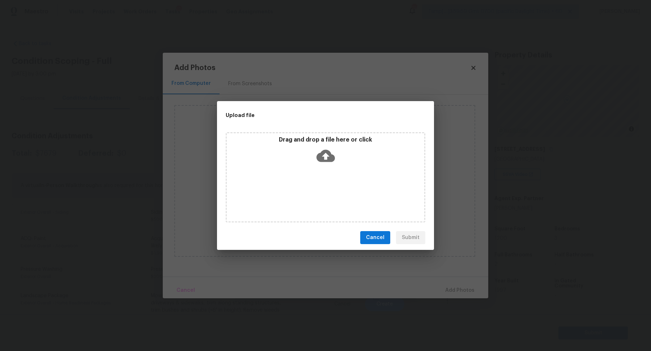
click at [349, 158] on div "Drag and drop a file here or click" at bounding box center [325, 151] width 197 height 31
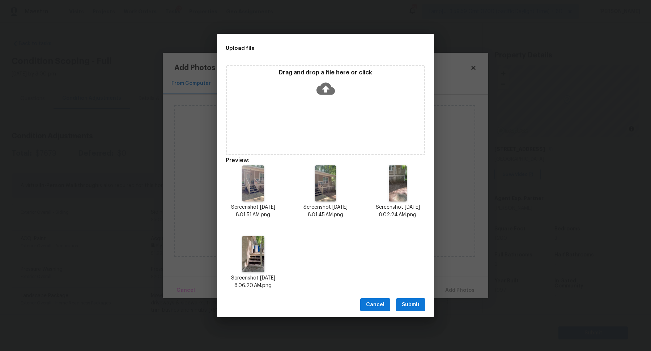
click at [412, 313] on div "Cancel Submit" at bounding box center [325, 305] width 217 height 25
click at [413, 306] on span "Submit" at bounding box center [411, 305] width 18 height 9
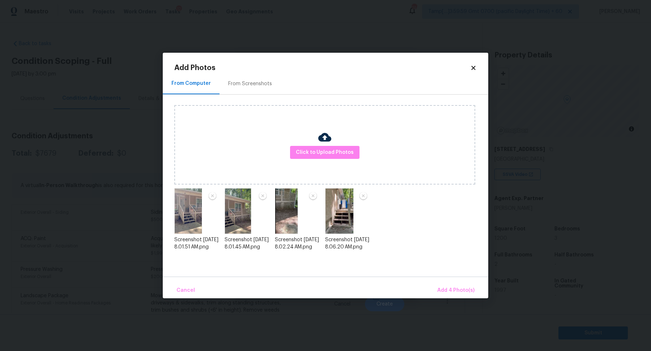
click at [476, 282] on div "Cancel Add 4 Photo(s)" at bounding box center [325, 288] width 325 height 22
click at [458, 287] on span "Add 4 Photo(s)" at bounding box center [455, 290] width 37 height 9
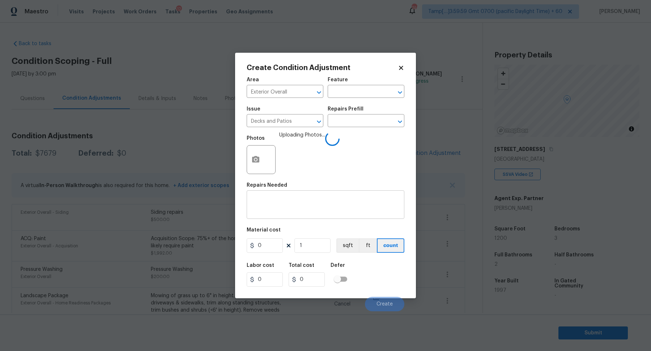
click at [308, 201] on textarea at bounding box center [325, 205] width 149 height 15
type textarea "Refinish and repaint the decking"
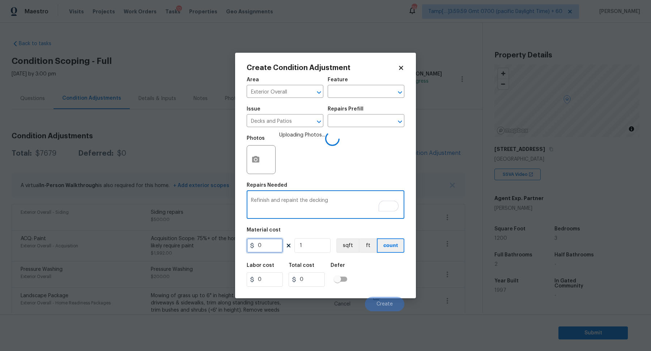
click at [274, 246] on input "0" at bounding box center [265, 246] width 36 height 14
type input "2500"
click at [379, 270] on div "Labor cost 0 Total cost 2500 Defer" at bounding box center [326, 275] width 158 height 33
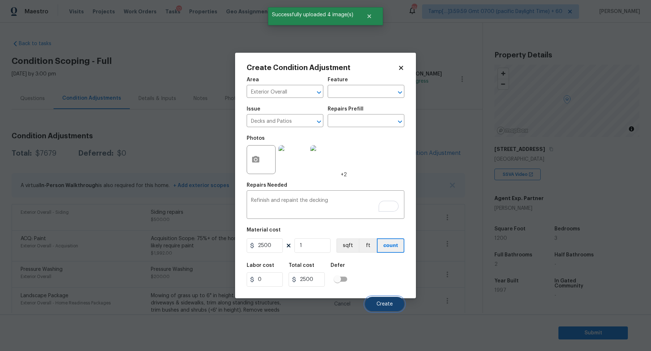
click at [394, 299] on button "Create" at bounding box center [384, 304] width 39 height 14
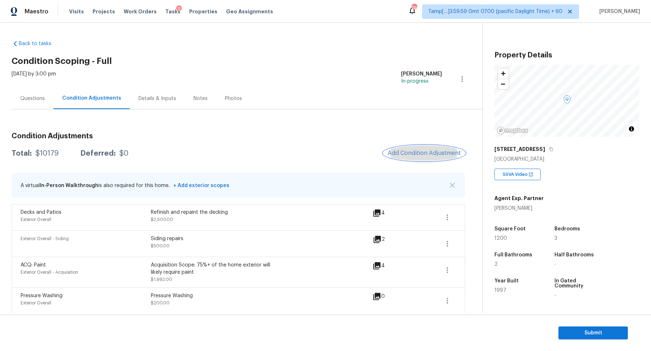
click at [423, 151] on span "Add Condition Adjustment" at bounding box center [424, 153] width 73 height 7
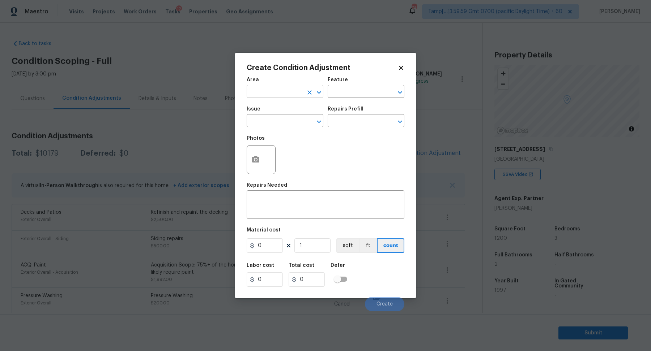
click at [278, 95] on input "text" at bounding box center [275, 92] width 56 height 11
click at [273, 124] on li "Exterior Overall" at bounding box center [285, 120] width 77 height 12
type input "Exterior Overall"
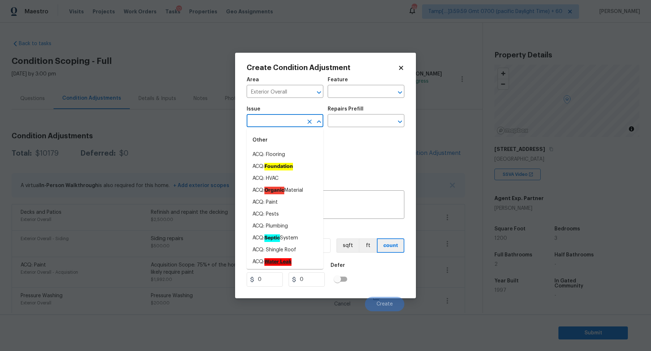
click at [273, 124] on input "text" at bounding box center [275, 121] width 56 height 11
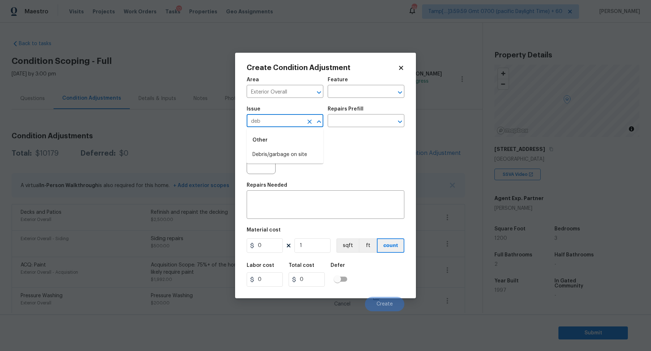
click at [284, 148] on div "Other" at bounding box center [285, 140] width 77 height 17
click at [283, 155] on li "Debris/garbage on site" at bounding box center [285, 155] width 77 height 12
type input "Debris/garbage on site"
click at [261, 162] on button "button" at bounding box center [255, 160] width 17 height 28
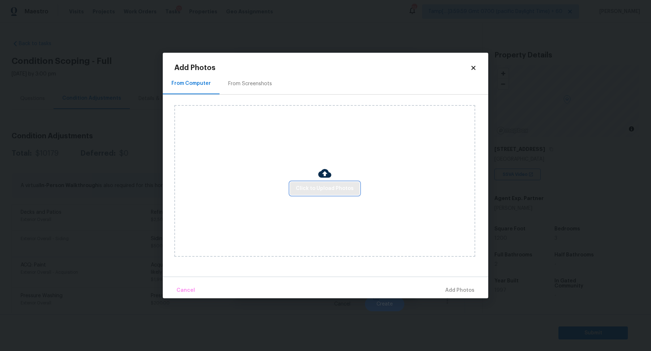
click at [308, 190] on span "Click to Upload Photos" at bounding box center [325, 188] width 58 height 9
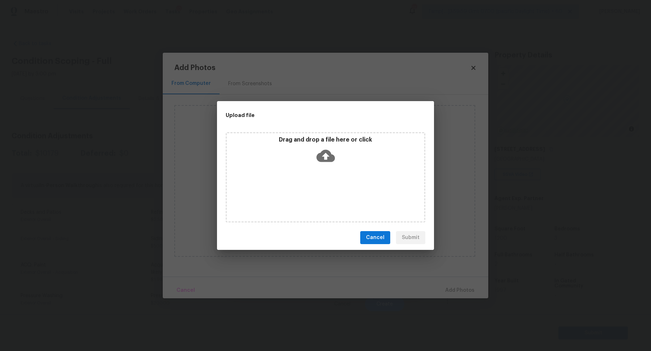
click at [323, 172] on div "Drag and drop a file here or click" at bounding box center [326, 177] width 200 height 90
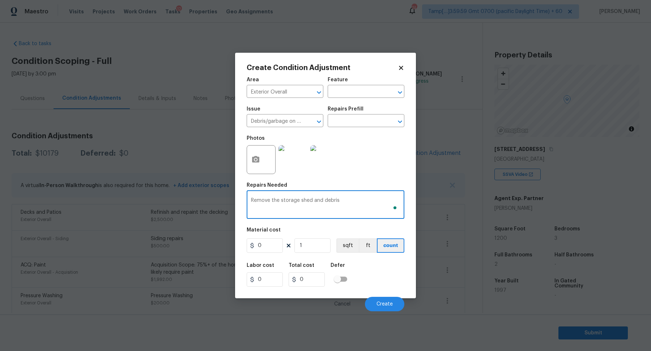
type textarea "Remove the storage shed and debris"
click at [260, 247] on input "0" at bounding box center [265, 246] width 36 height 14
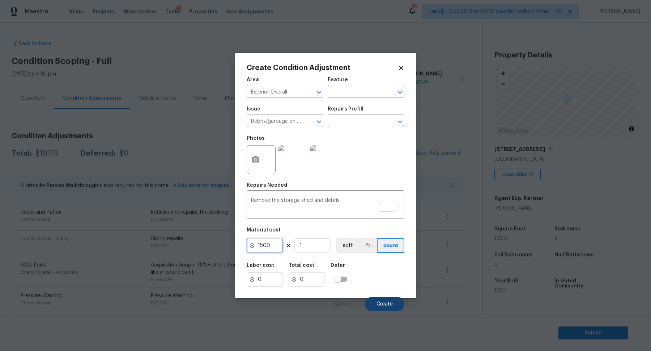
type input "1500"
click at [395, 309] on button "Create" at bounding box center [384, 304] width 39 height 14
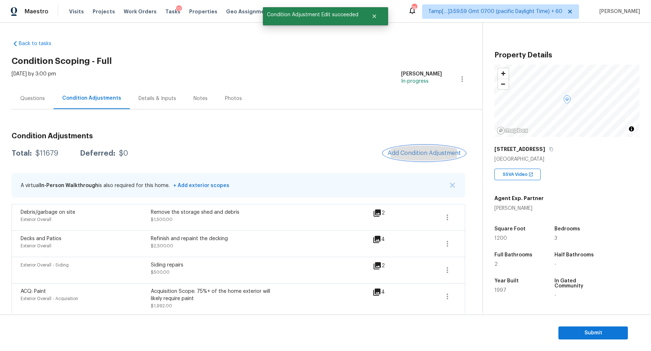
click at [410, 154] on span "Add Condition Adjustment" at bounding box center [424, 153] width 73 height 7
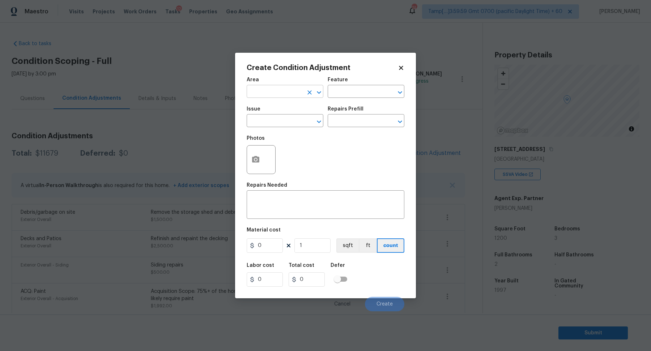
click at [259, 93] on input "text" at bounding box center [275, 92] width 56 height 11
type input "e"
click at [290, 121] on li "Exterior Overall" at bounding box center [285, 120] width 77 height 12
type input "Exterior Overall"
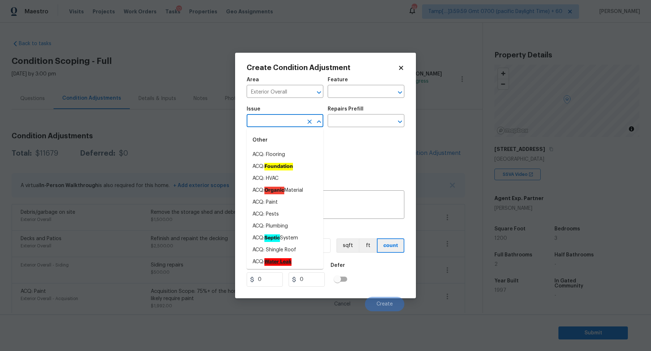
click at [290, 121] on input "text" at bounding box center [275, 121] width 56 height 11
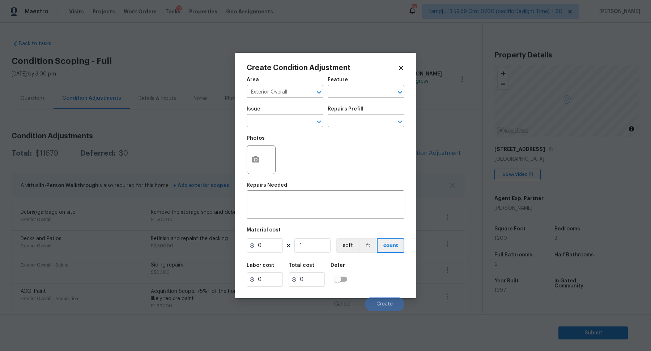
click at [370, 80] on div "Feature" at bounding box center [366, 81] width 77 height 9
click at [370, 85] on div "Feature" at bounding box center [366, 81] width 77 height 9
click at [370, 91] on input "text" at bounding box center [356, 92] width 56 height 11
click at [353, 133] on ul "Frequent Driveway" at bounding box center [366, 116] width 77 height 35
click at [367, 120] on li "Driveway" at bounding box center [366, 126] width 77 height 12
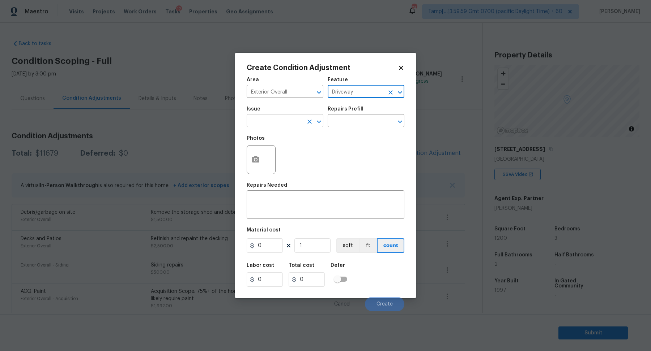
type input "Driveway"
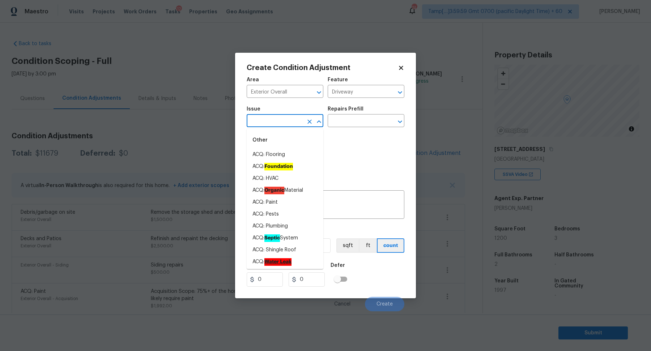
click at [286, 119] on input "text" at bounding box center [275, 121] width 56 height 11
